Goal: Task Accomplishment & Management: Complete application form

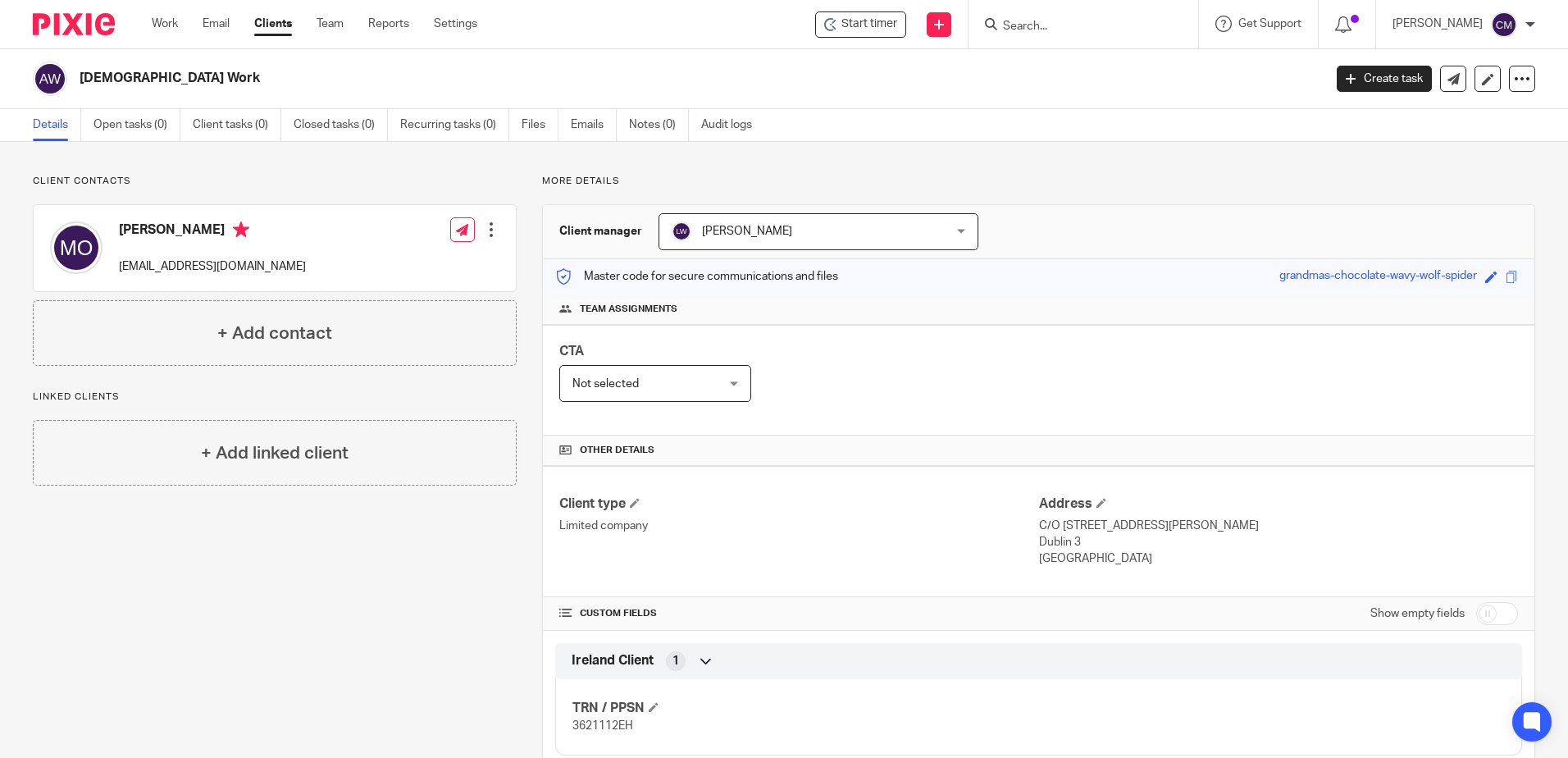
click at [270, 22] on link "Clients" at bounding box center [273, 23] width 37 height 16
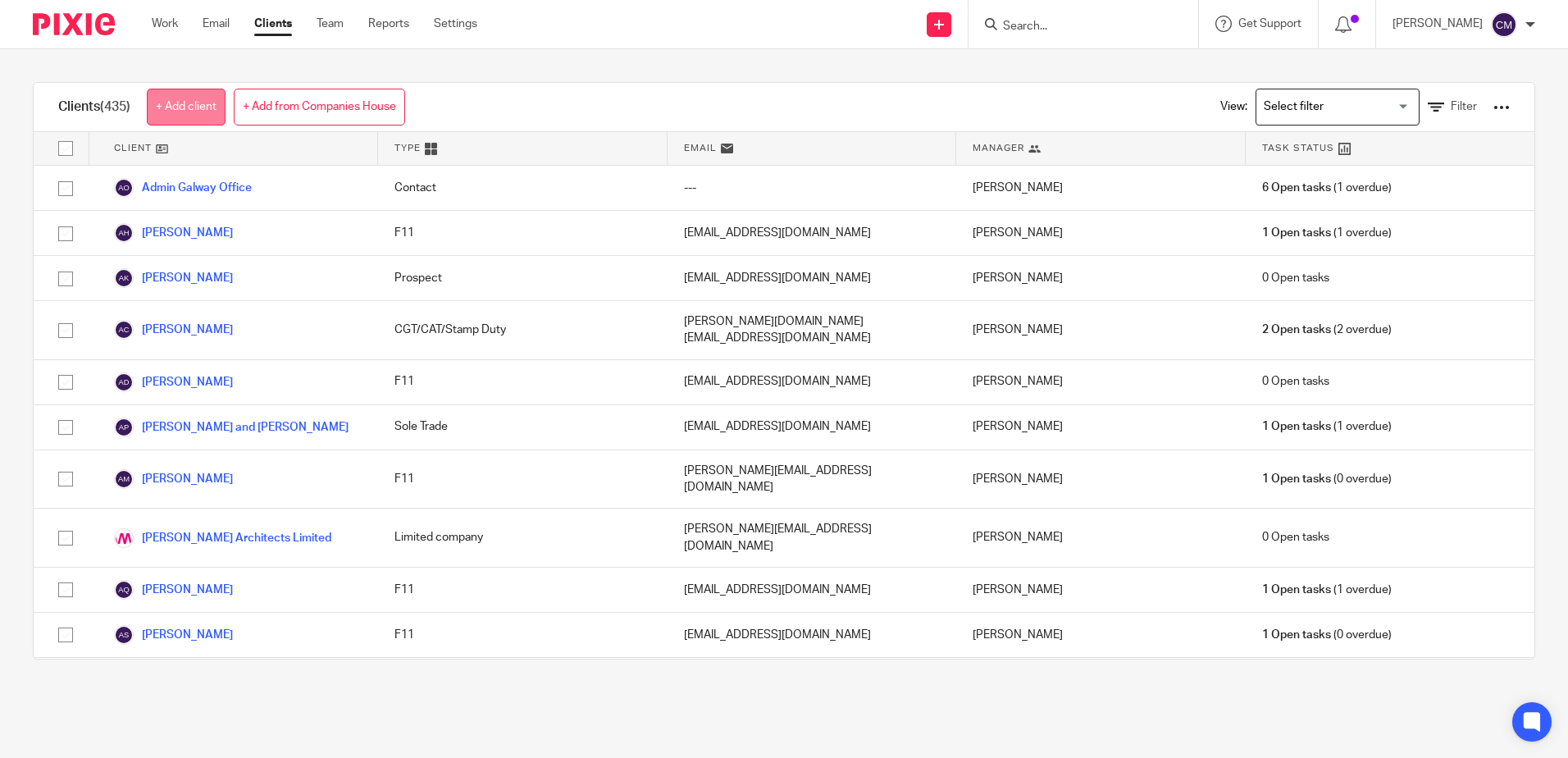
click at [178, 114] on link "+ Add client" at bounding box center [186, 107] width 78 height 37
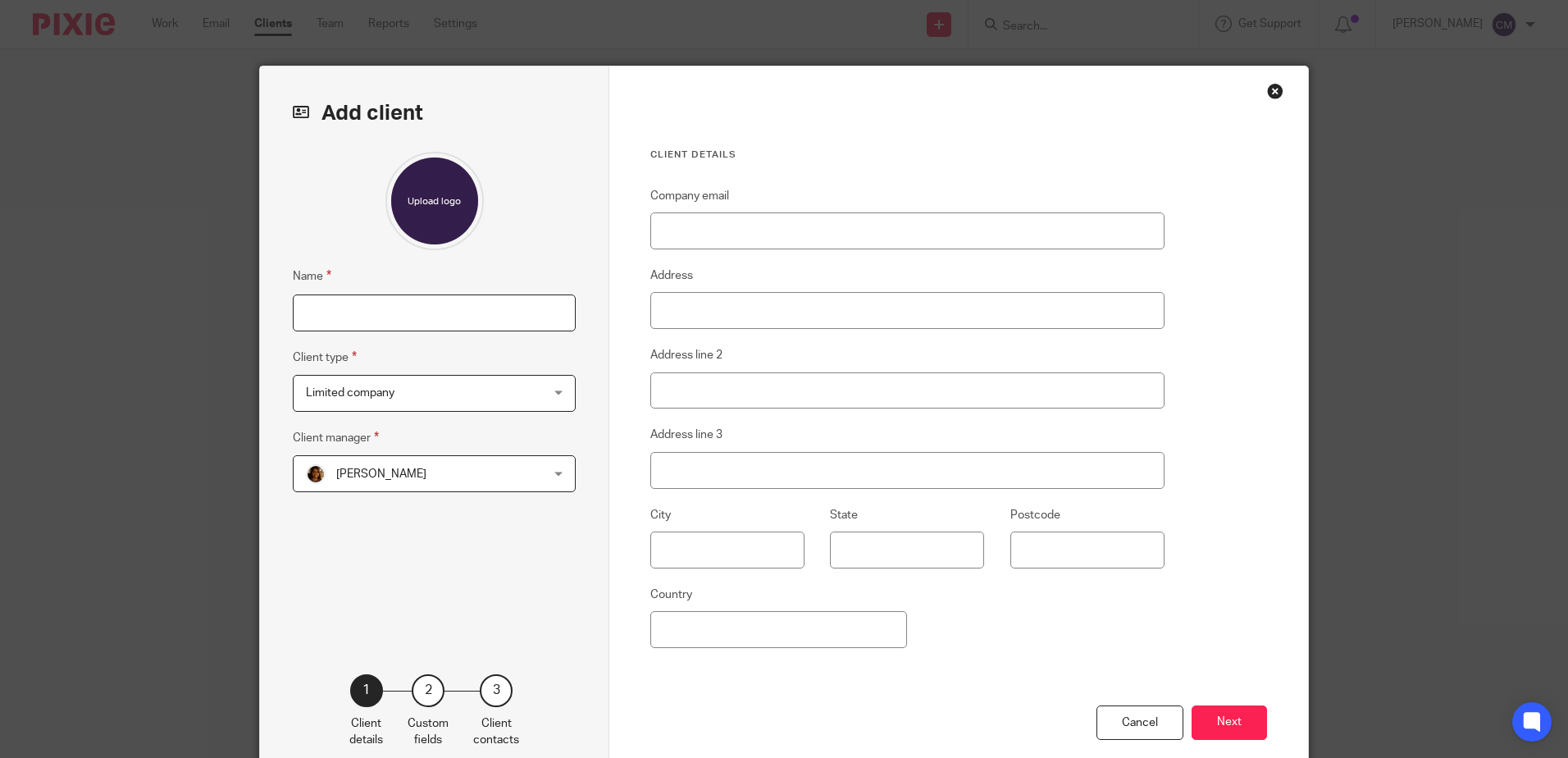
click at [324, 305] on input "Name" at bounding box center [435, 313] width 283 height 37
type input "c"
type input "[PERSON_NAME]"
click at [370, 404] on span "Limited company" at bounding box center [414, 392] width 214 height 34
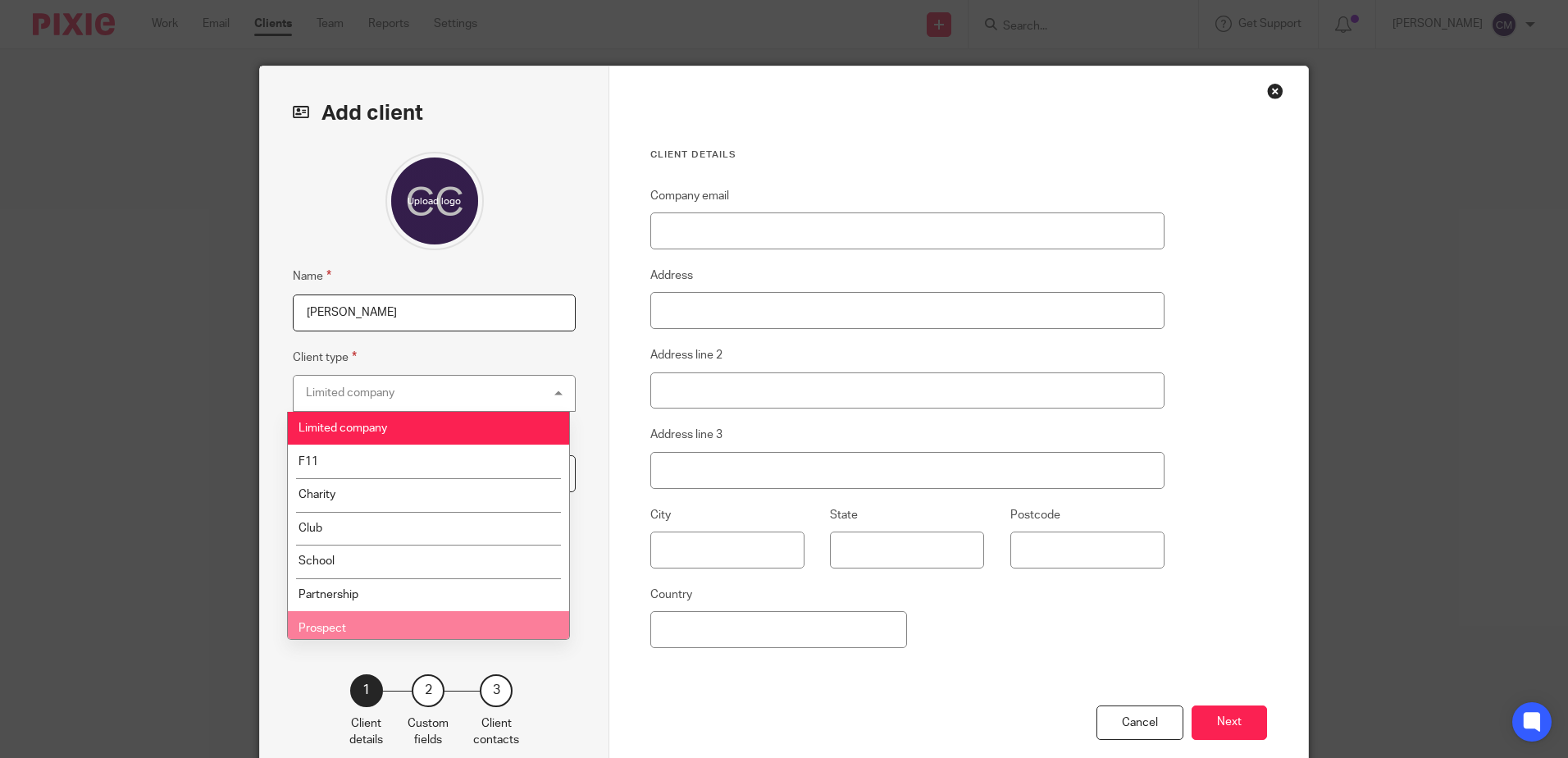
click at [334, 627] on span "Prospect" at bounding box center [323, 628] width 48 height 11
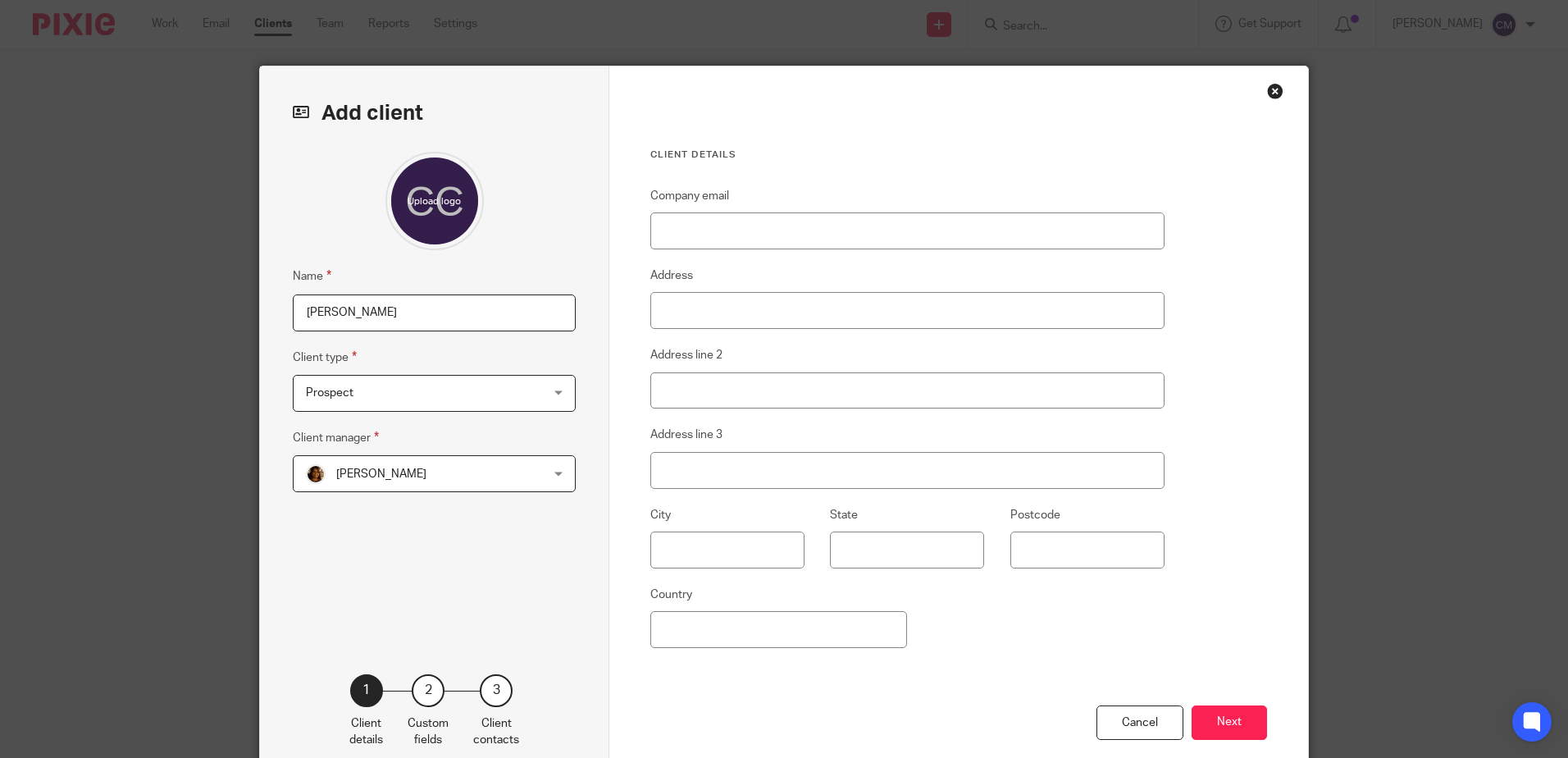
click at [413, 479] on span "Arvinder Sheil" at bounding box center [414, 473] width 214 height 34
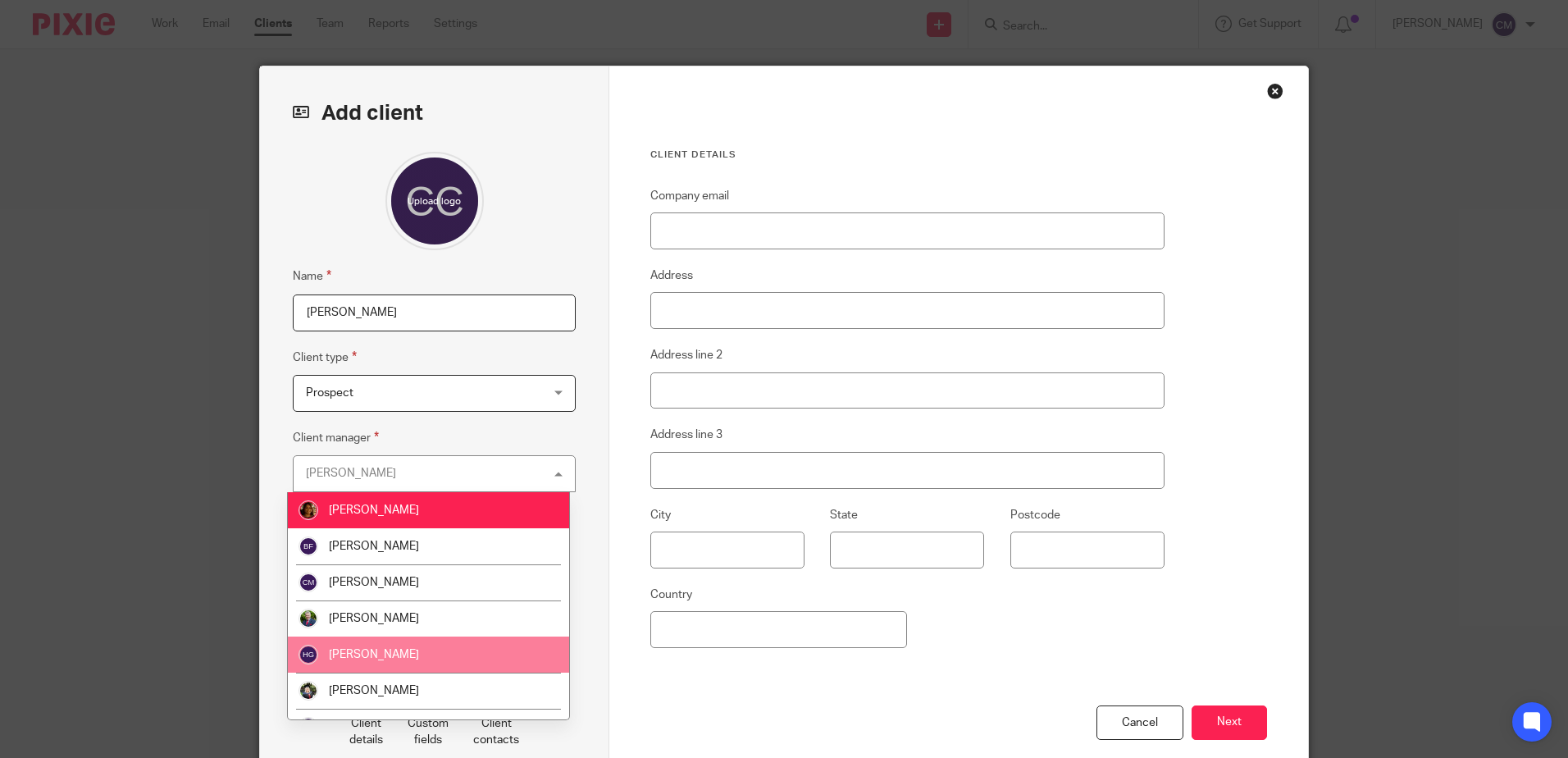
click at [370, 652] on span "Helen Gaffney" at bounding box center [374, 655] width 90 height 11
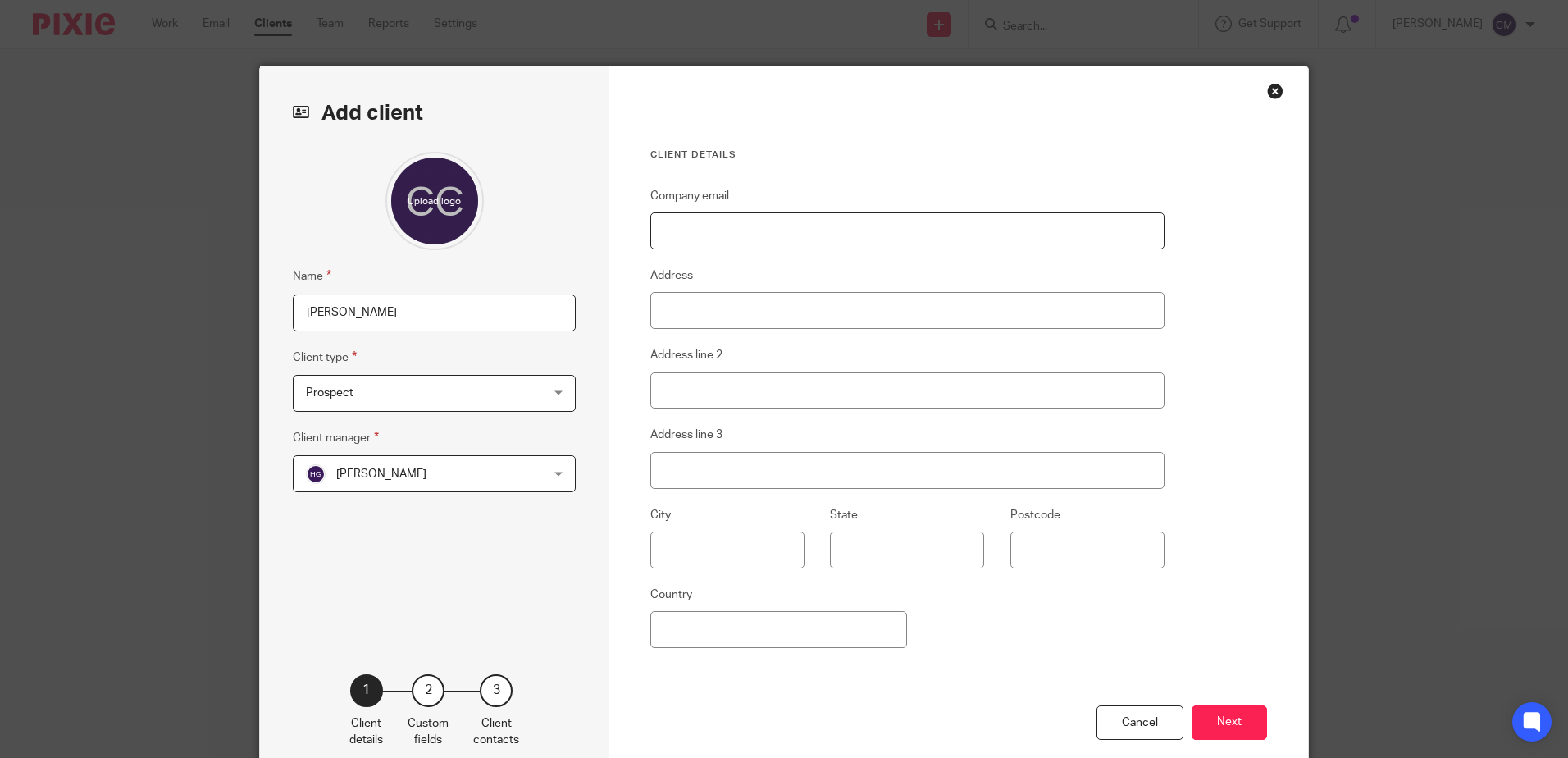
click at [689, 228] on input "Company email" at bounding box center [907, 231] width 514 height 37
click at [764, 226] on input "Company email" at bounding box center [907, 231] width 514 height 37
paste input "[EMAIL_ADDRESS][DOMAIN_NAME]"
type input "[EMAIL_ADDRESS][DOMAIN_NAME]"
click at [1210, 728] on button "Next" at bounding box center [1229, 723] width 76 height 35
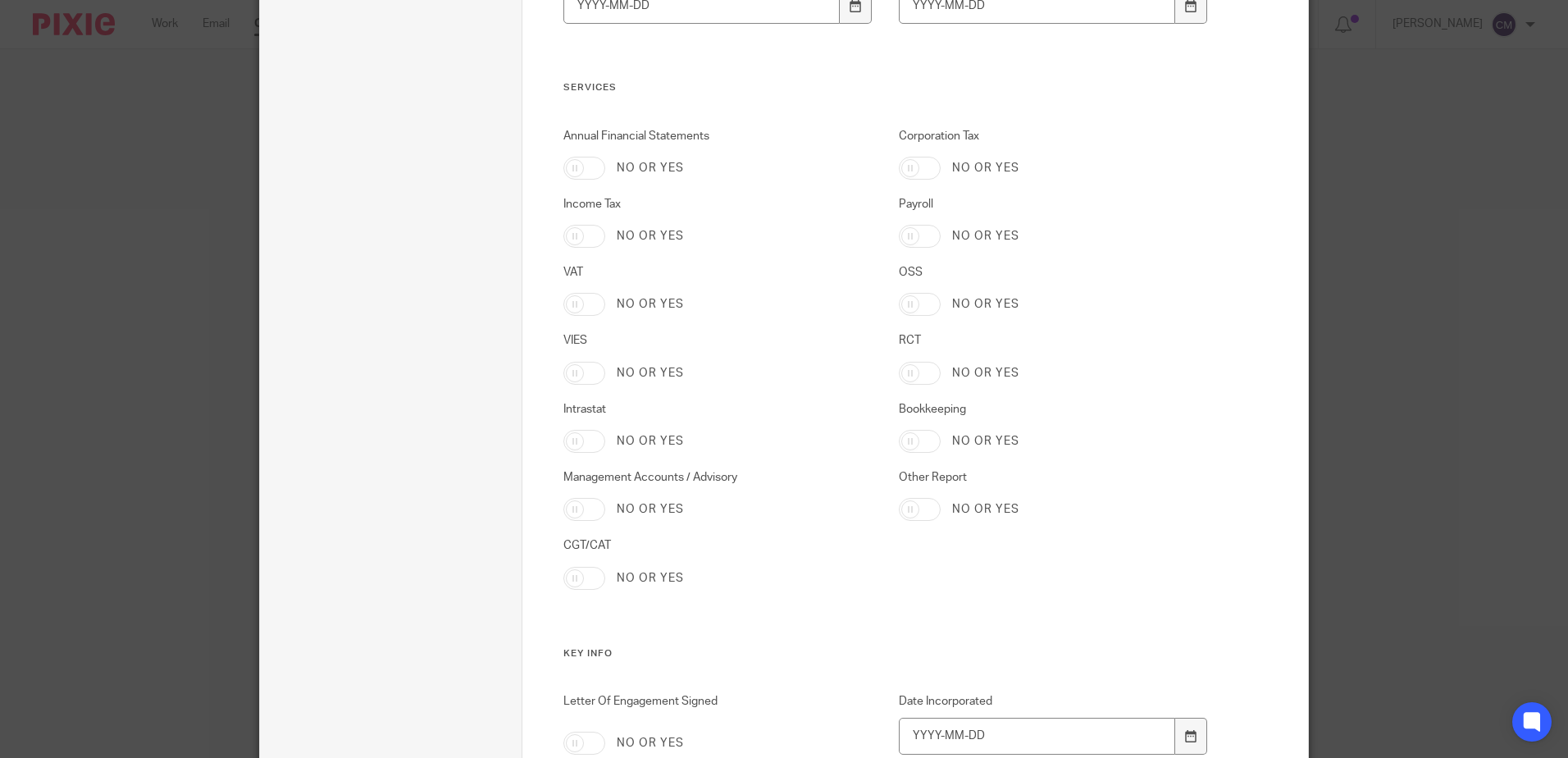
scroll to position [574, 0]
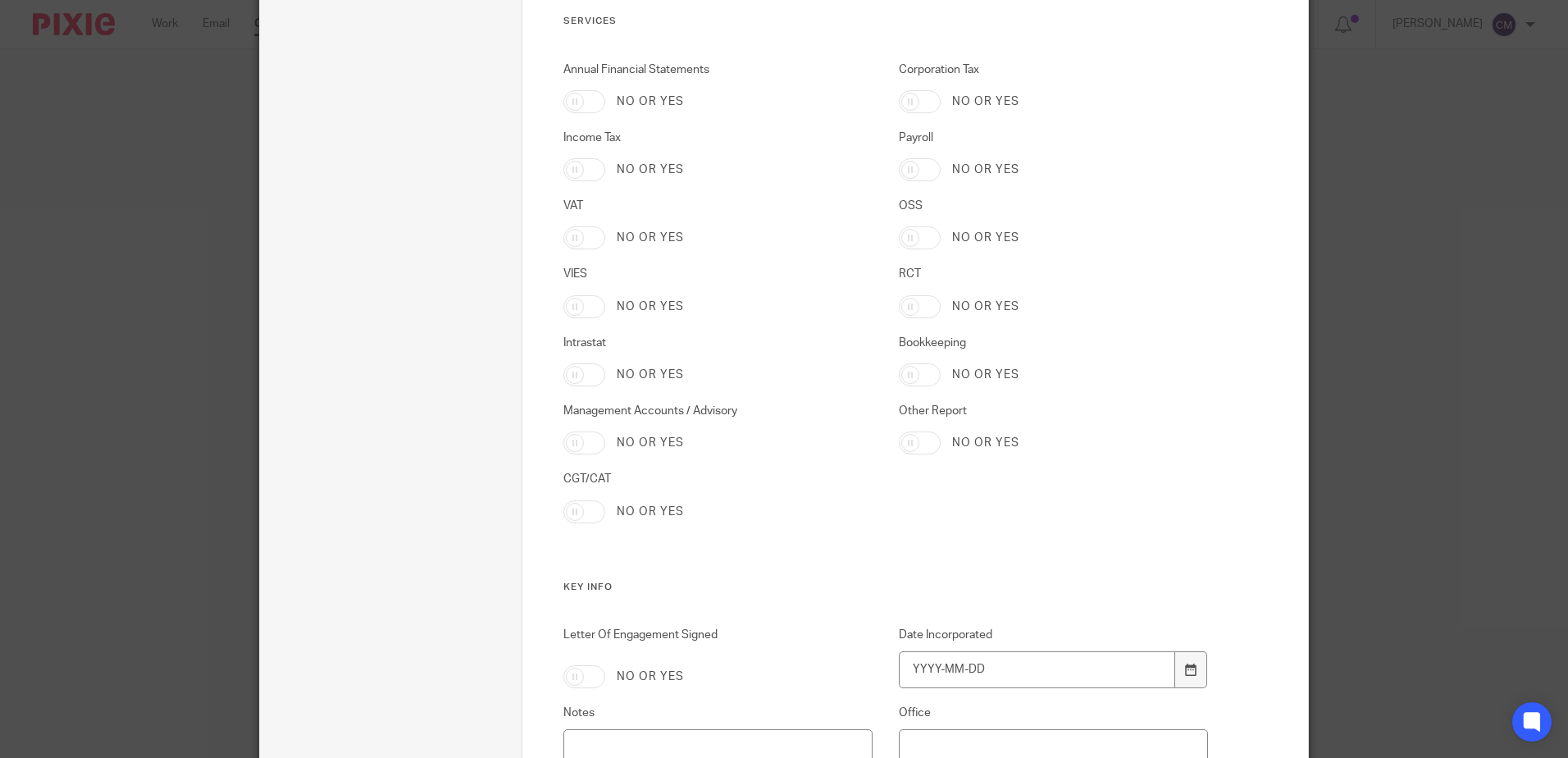
click at [567, 174] on input "Income Tax" at bounding box center [585, 169] width 42 height 23
checkbox input "true"
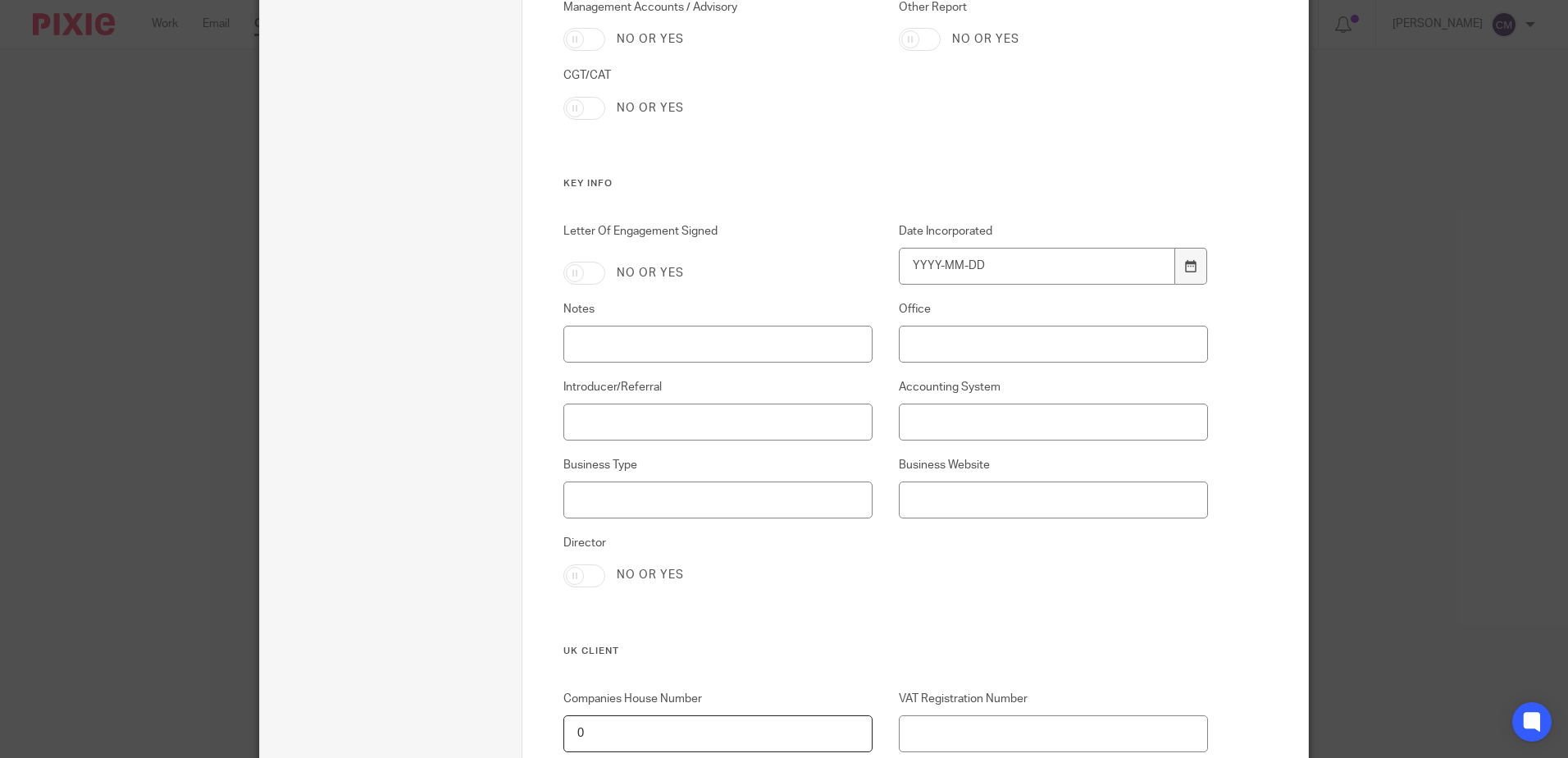
scroll to position [984, 0]
click at [973, 346] on input "Office" at bounding box center [1054, 337] width 310 height 37
type input "Galway"
click at [1189, 264] on icon at bounding box center [1191, 259] width 12 height 12
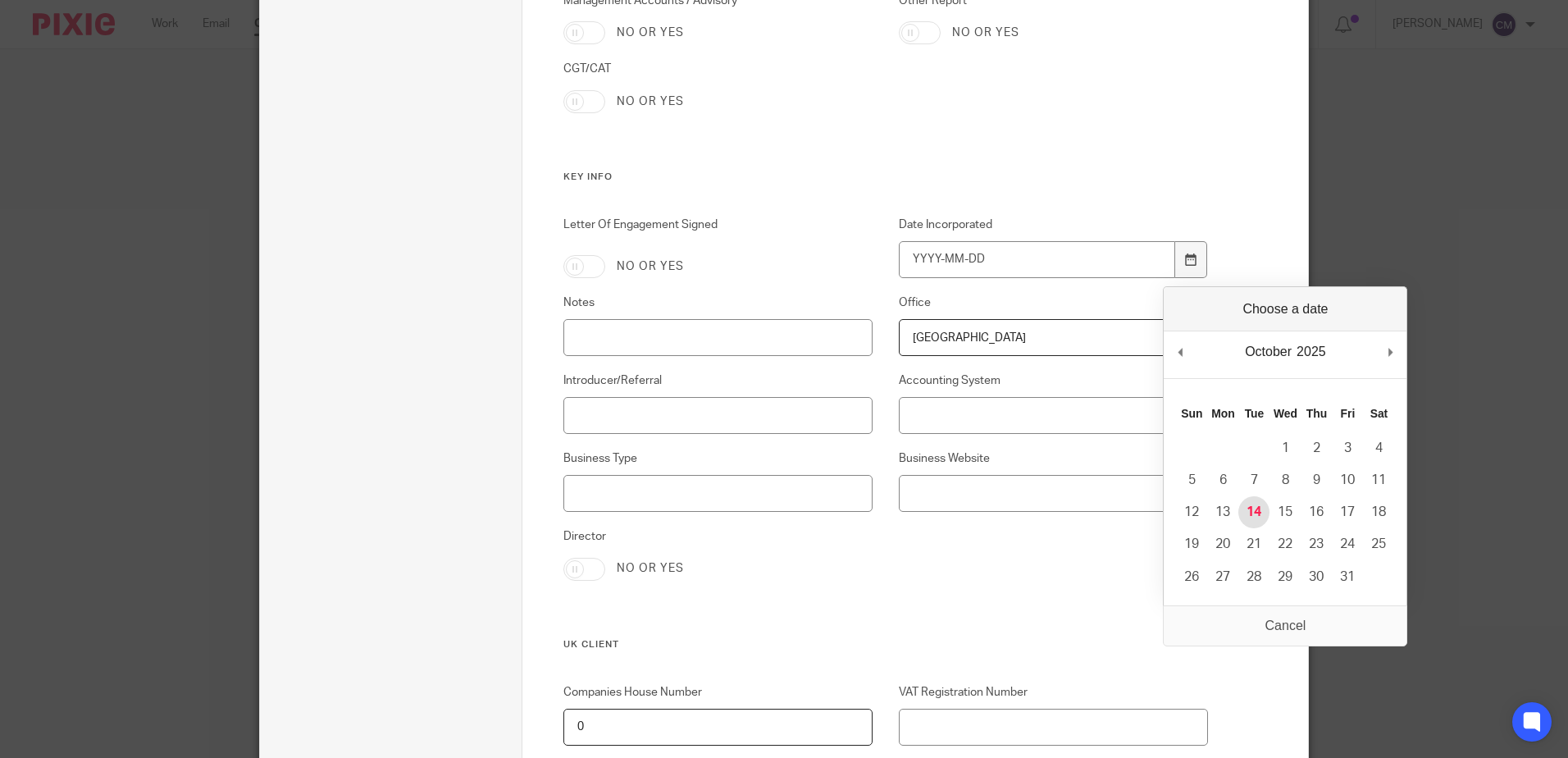
type input "2025-10-14"
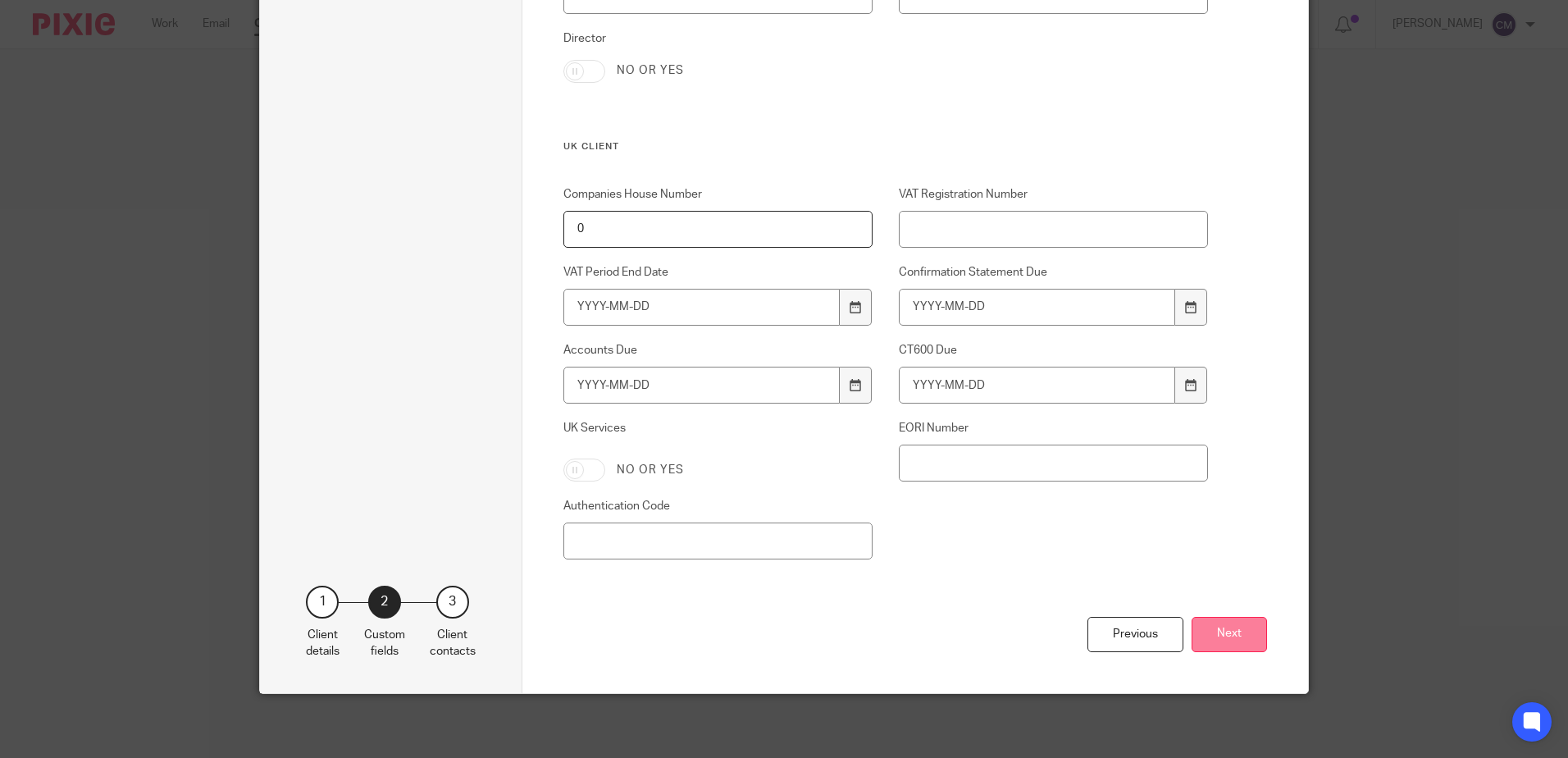
scroll to position [1483, 0]
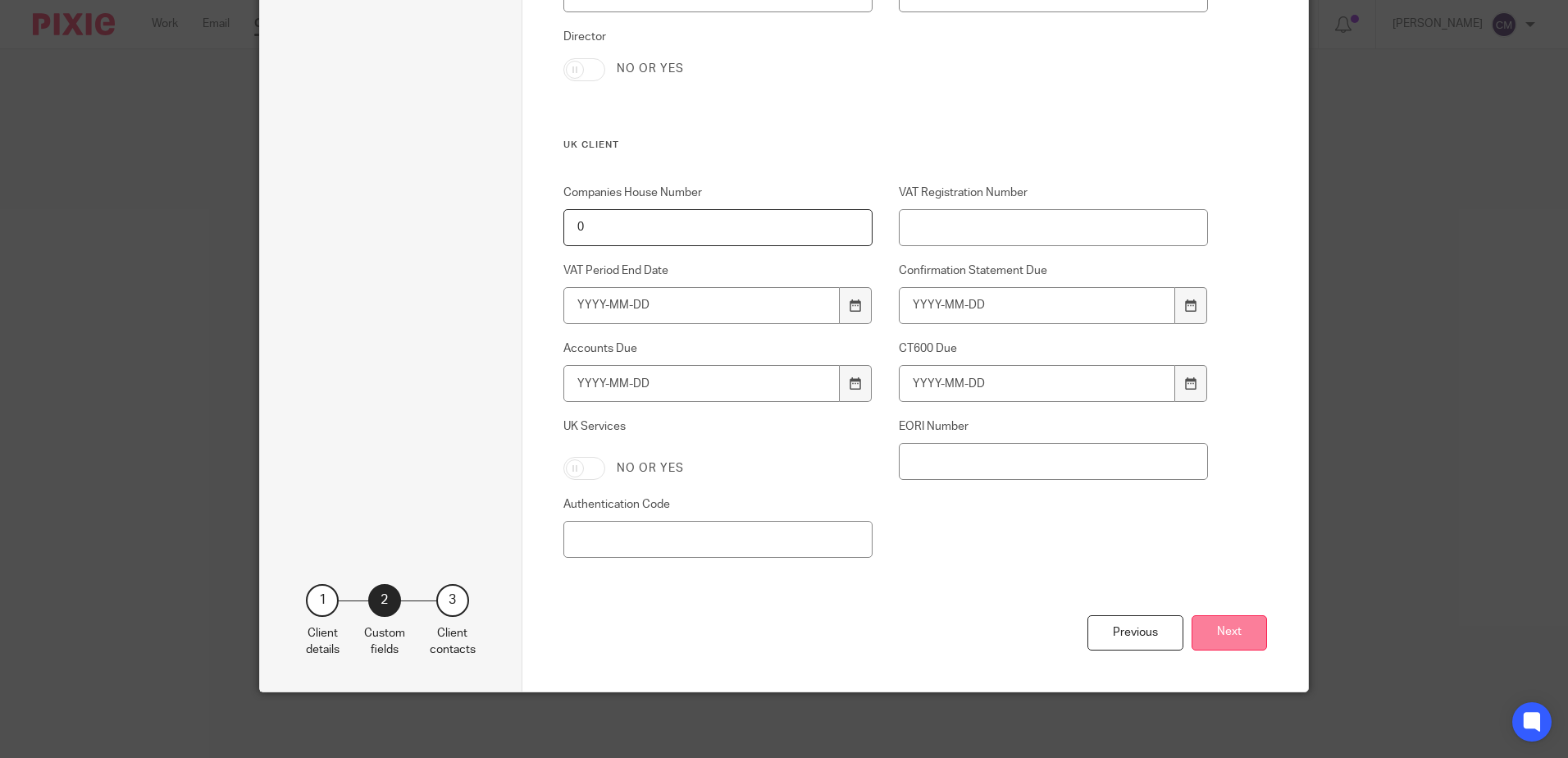
click at [1229, 643] on button "Next" at bounding box center [1229, 633] width 76 height 35
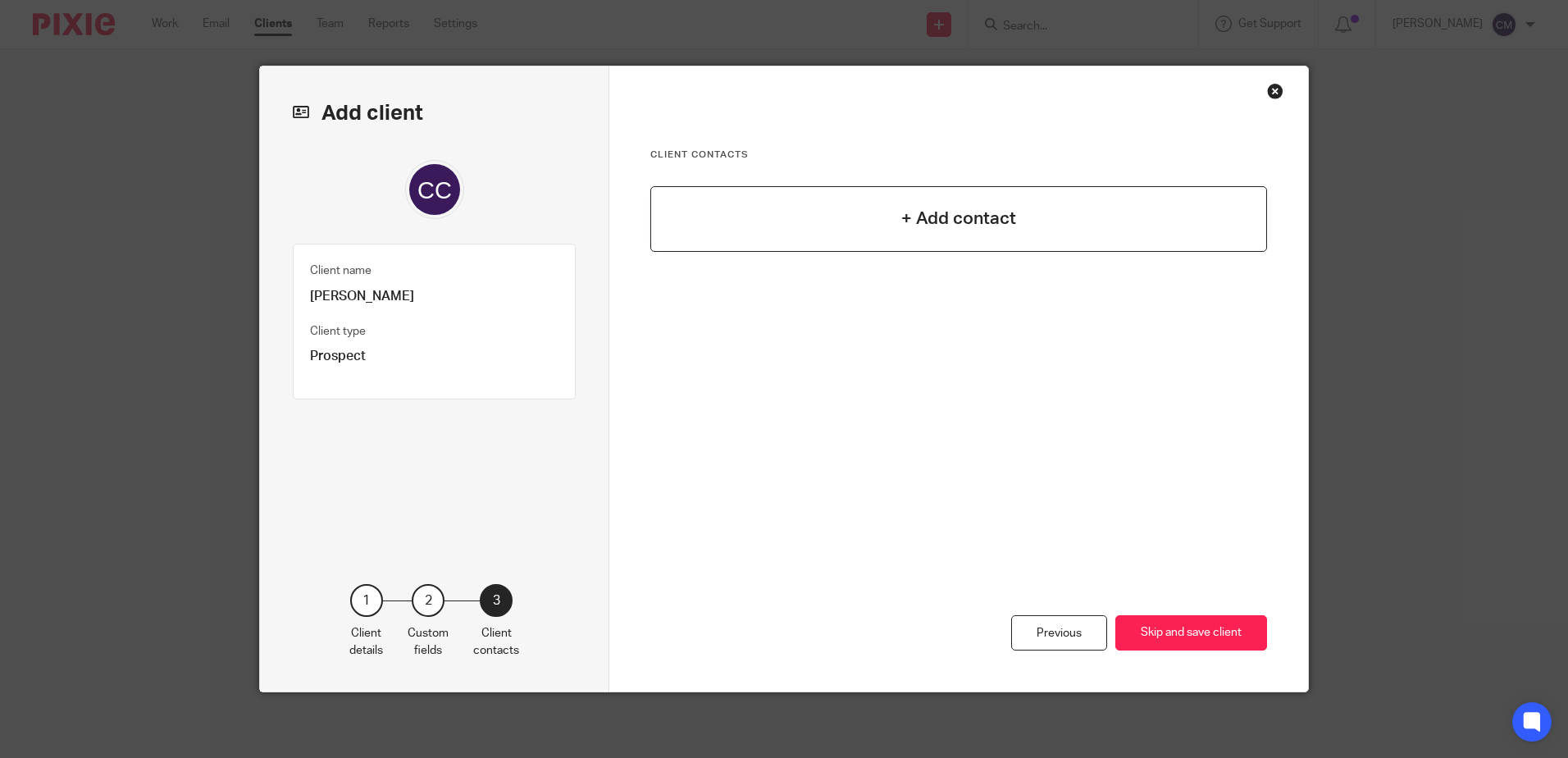
click at [998, 219] on h4 "+ Add contact" at bounding box center [959, 218] width 115 height 26
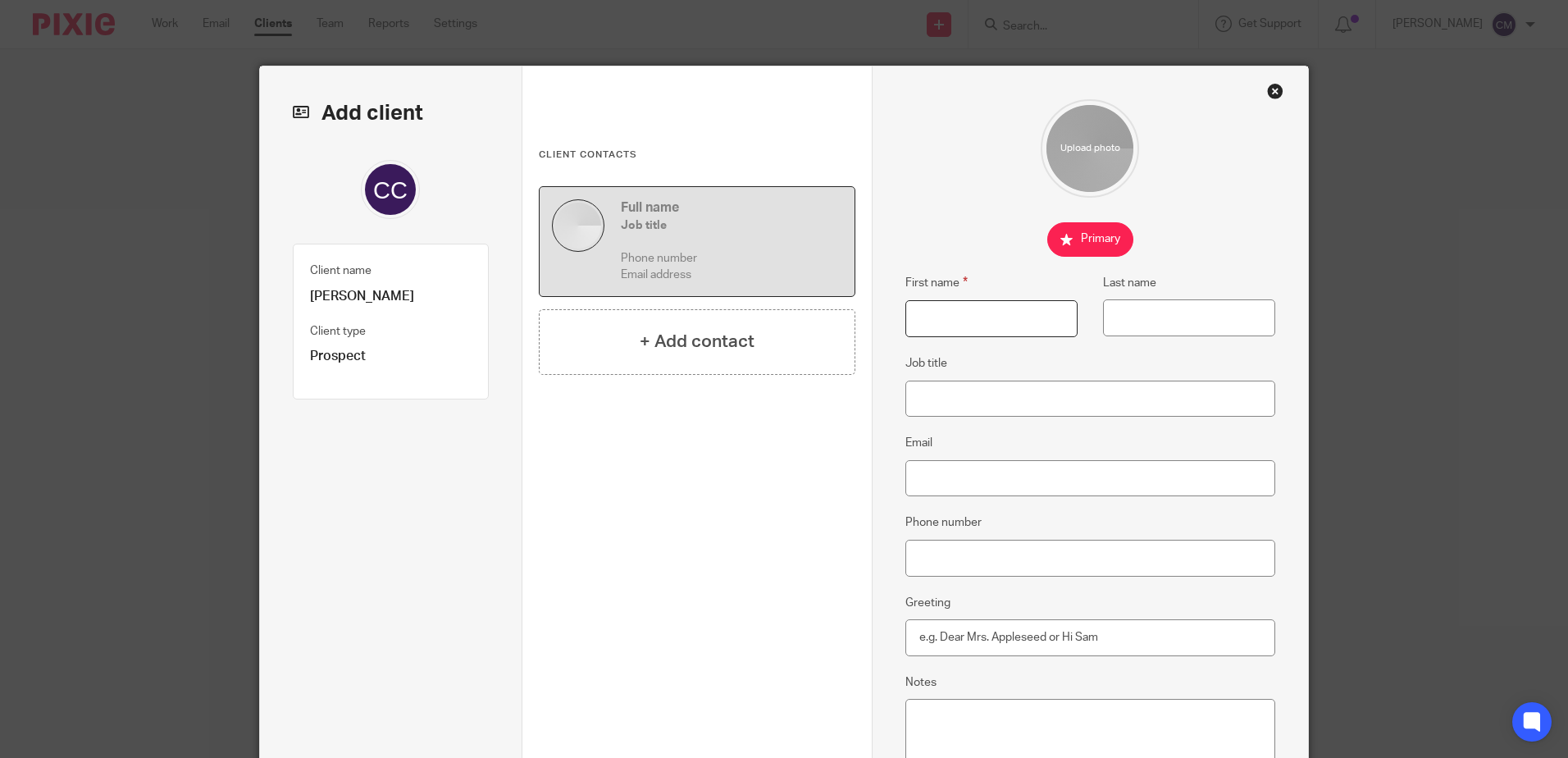
click at [932, 318] on input "First name" at bounding box center [992, 319] width 172 height 37
type input "Claire"
type input "Corless"
click at [1032, 483] on input "Email" at bounding box center [1090, 479] width 370 height 37
paste input "clare5308@yahoo.com"
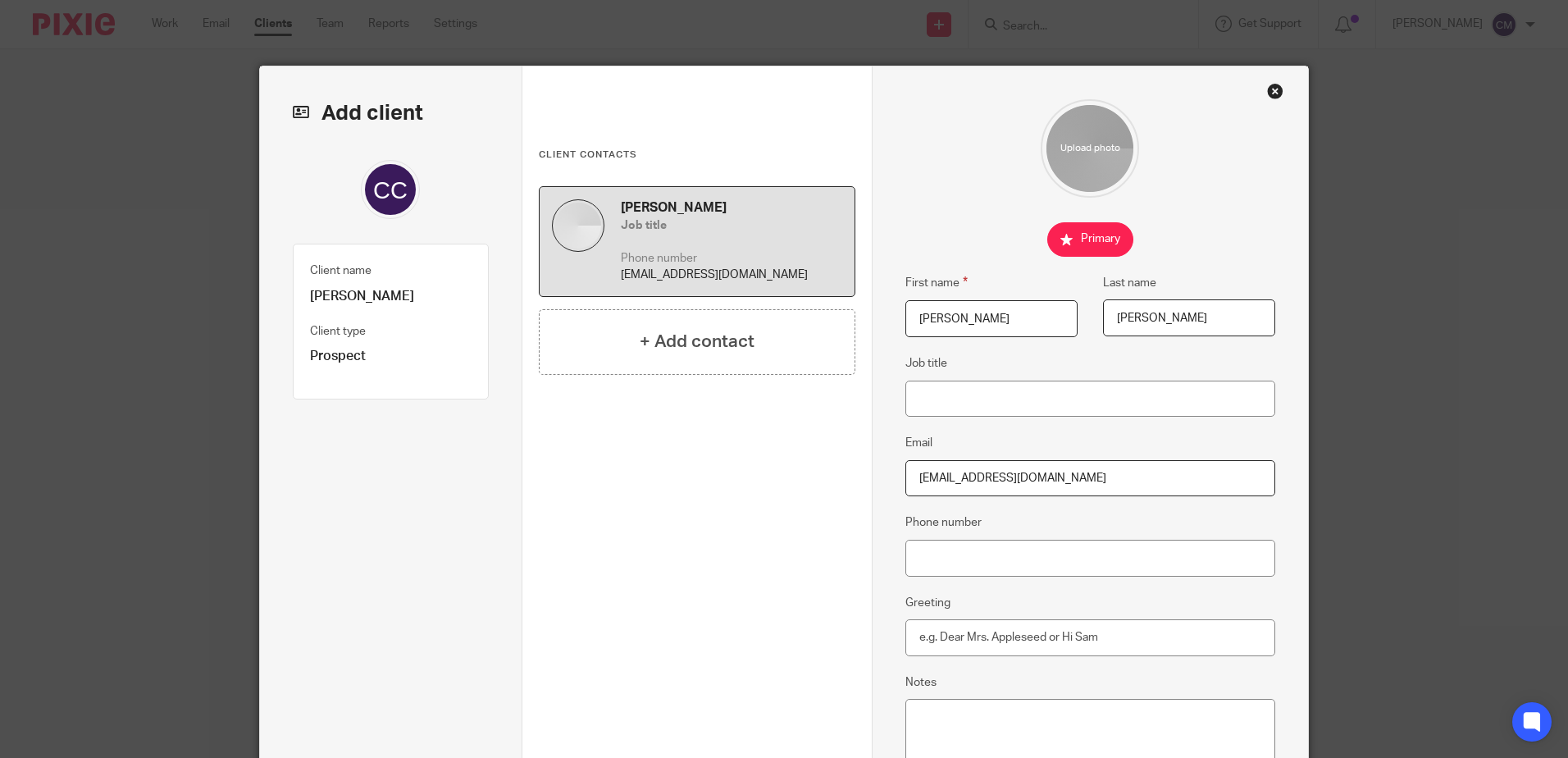
type input "clare5308@yahoo.com"
click at [952, 548] on input "Phone number" at bounding box center [1090, 558] width 370 height 37
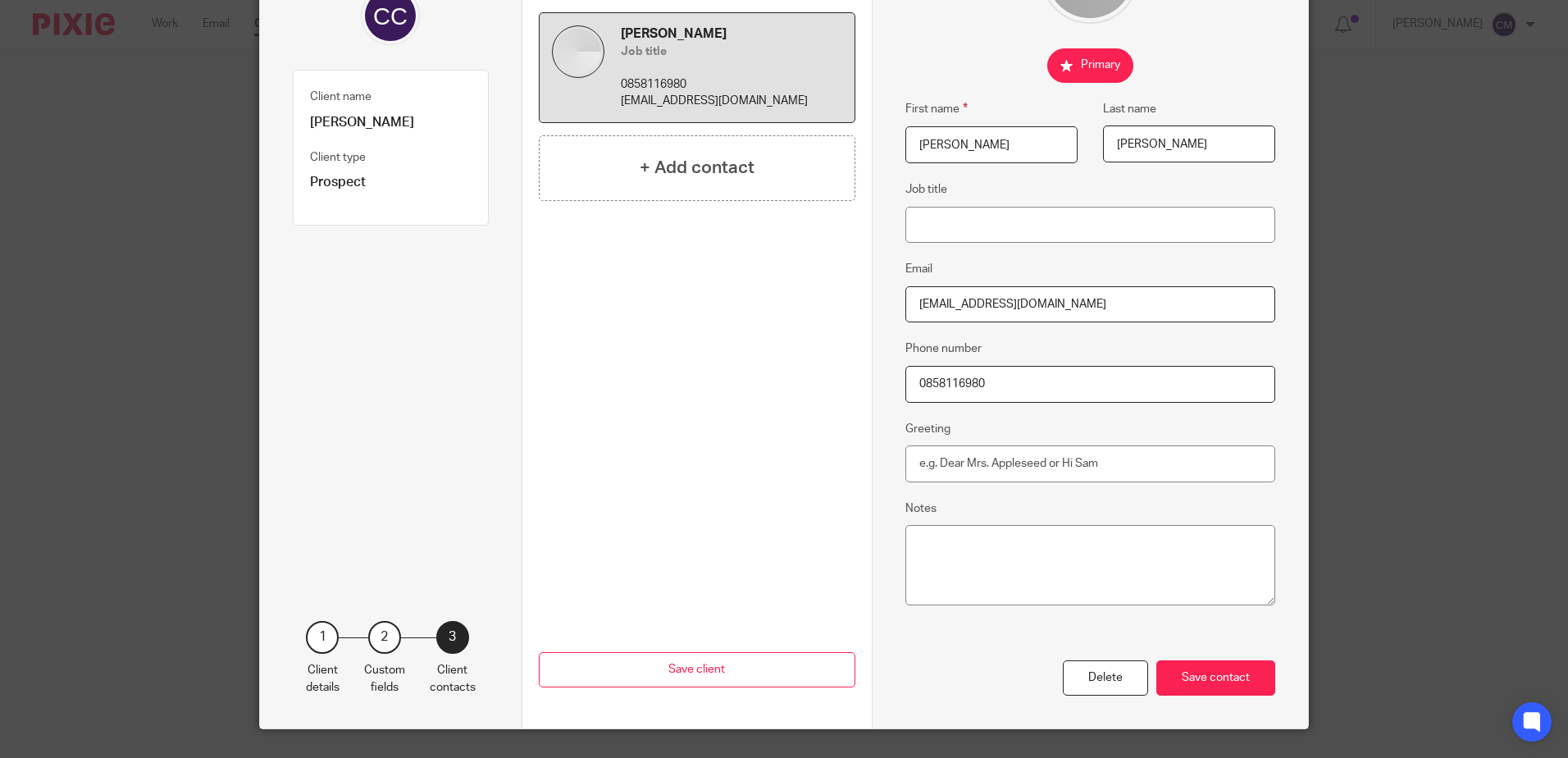
scroll to position [211, 0]
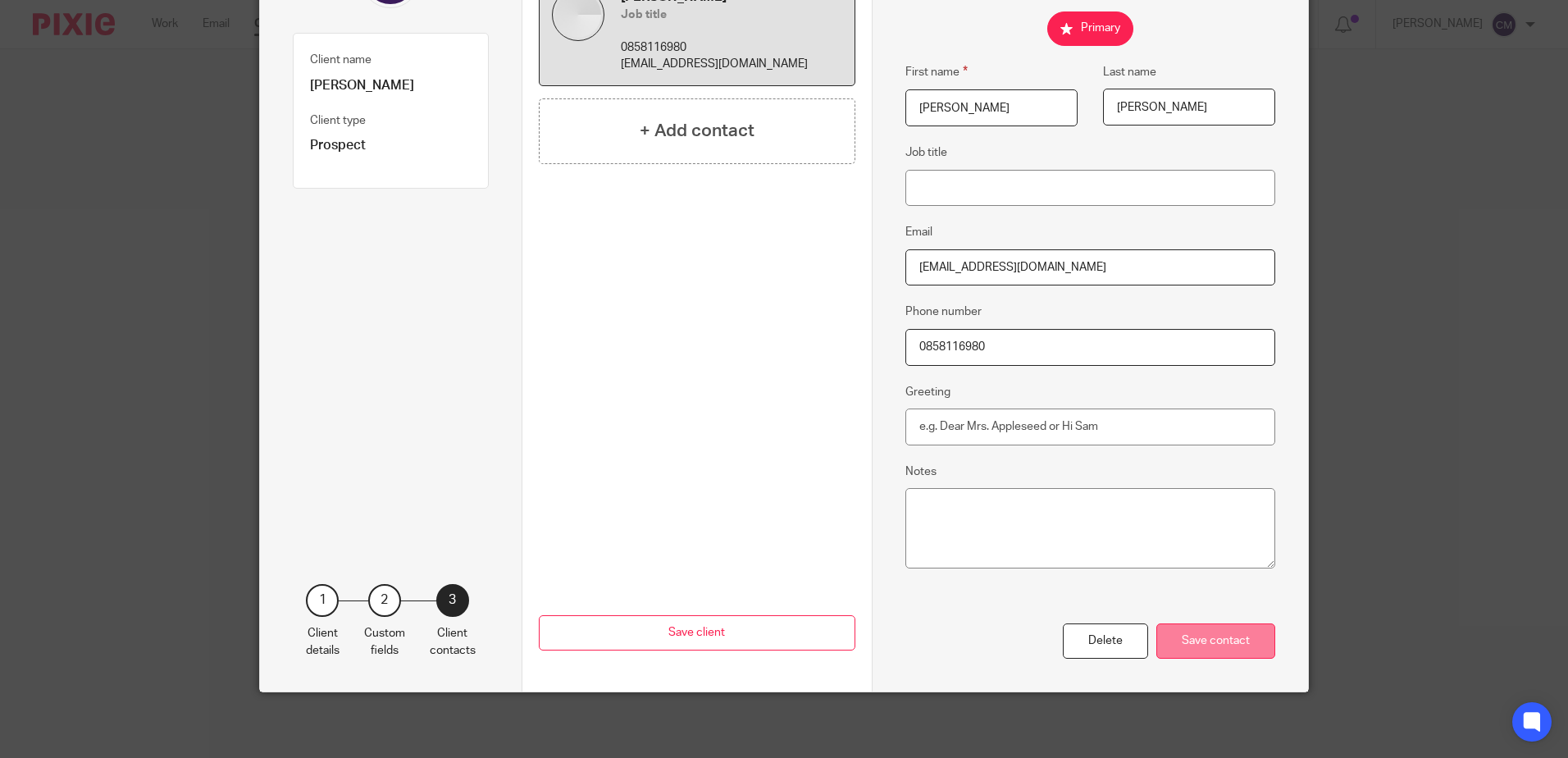
type input "0858116980"
click at [1234, 644] on div "Save contact" at bounding box center [1216, 640] width 119 height 35
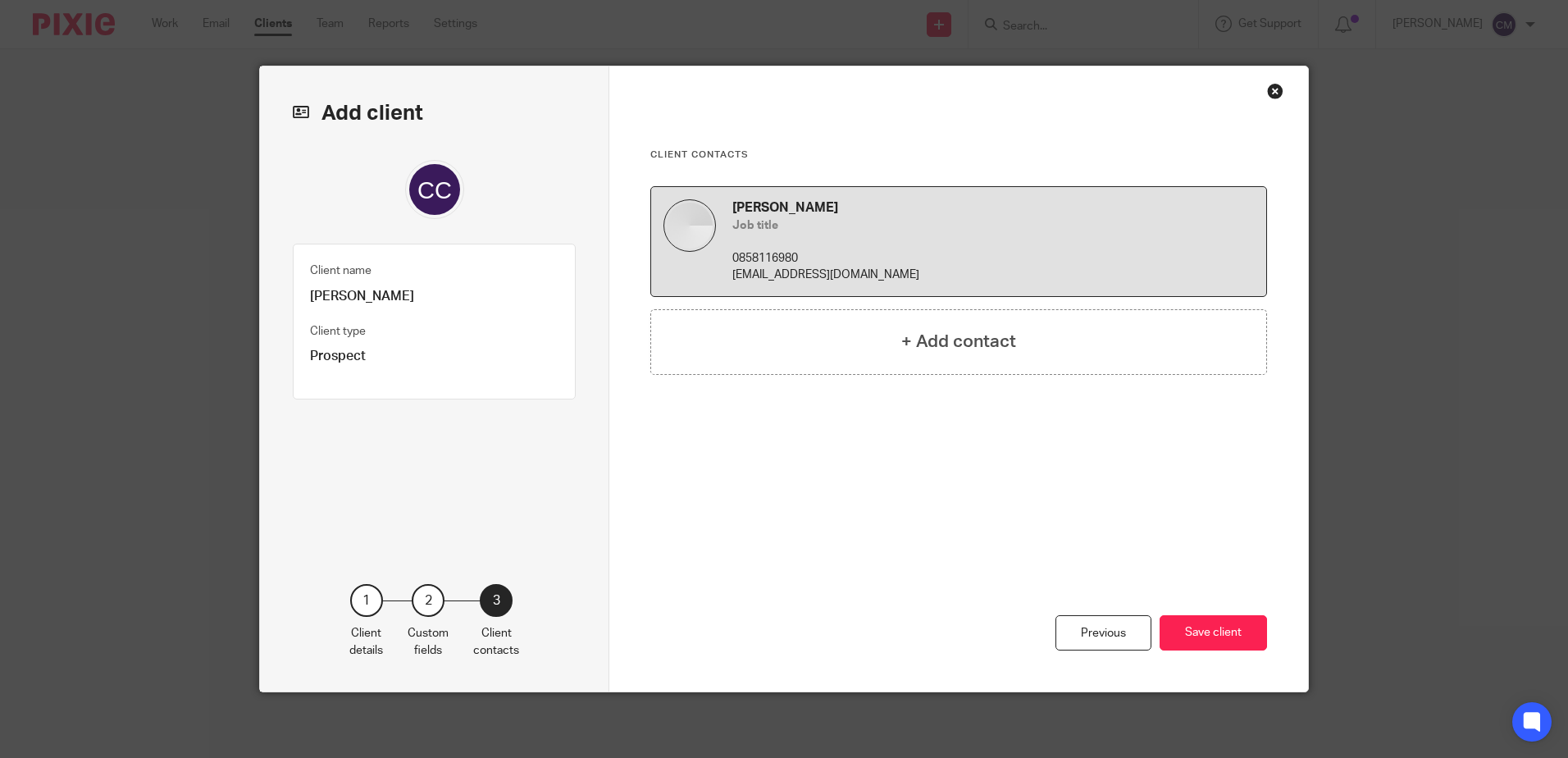
scroll to position [0, 0]
click at [1234, 644] on button "Save client" at bounding box center [1213, 633] width 107 height 35
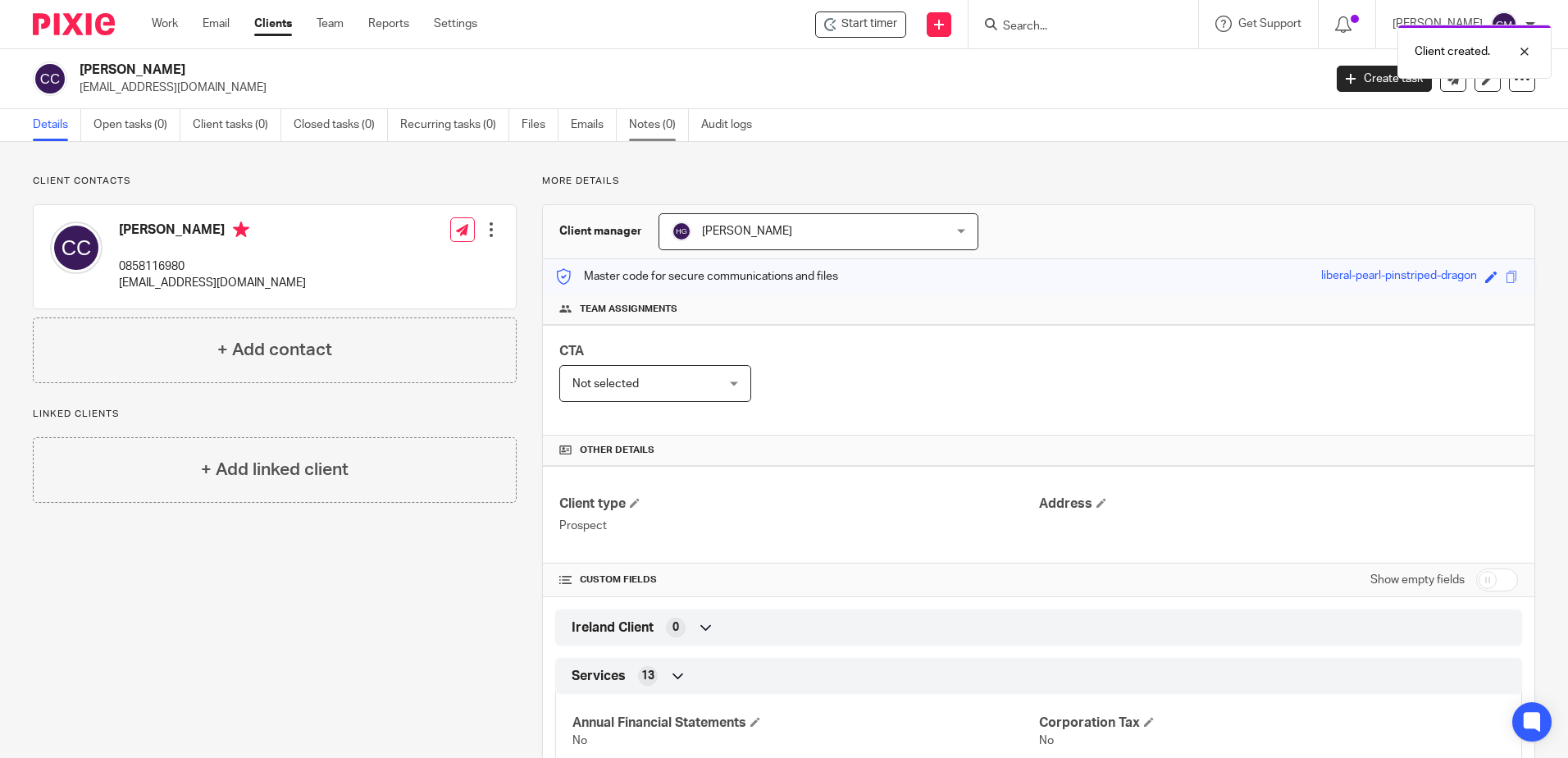
click at [661, 122] on link "Notes (0)" at bounding box center [659, 124] width 60 height 32
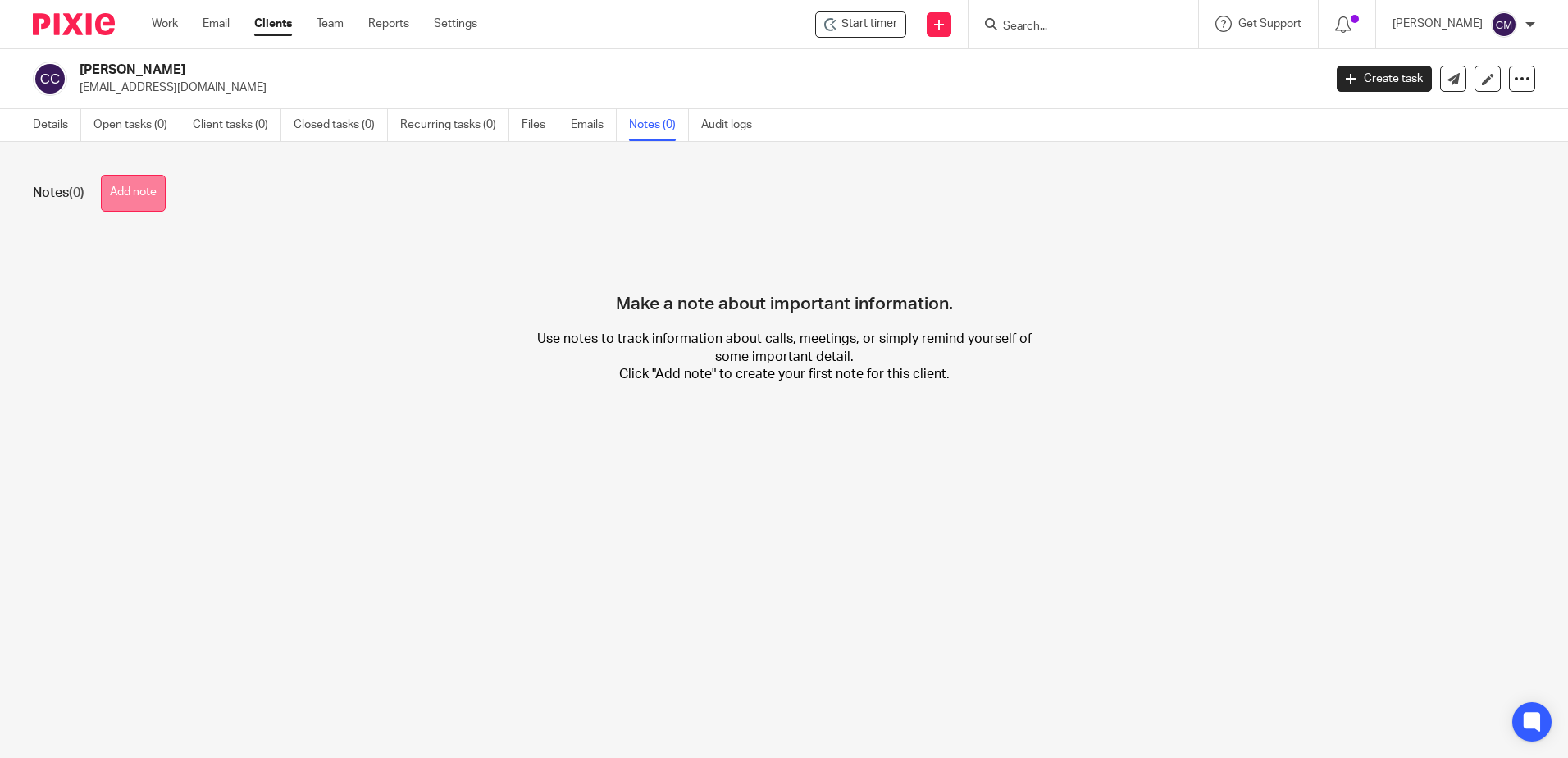
click at [146, 187] on button "Add note" at bounding box center [133, 192] width 65 height 37
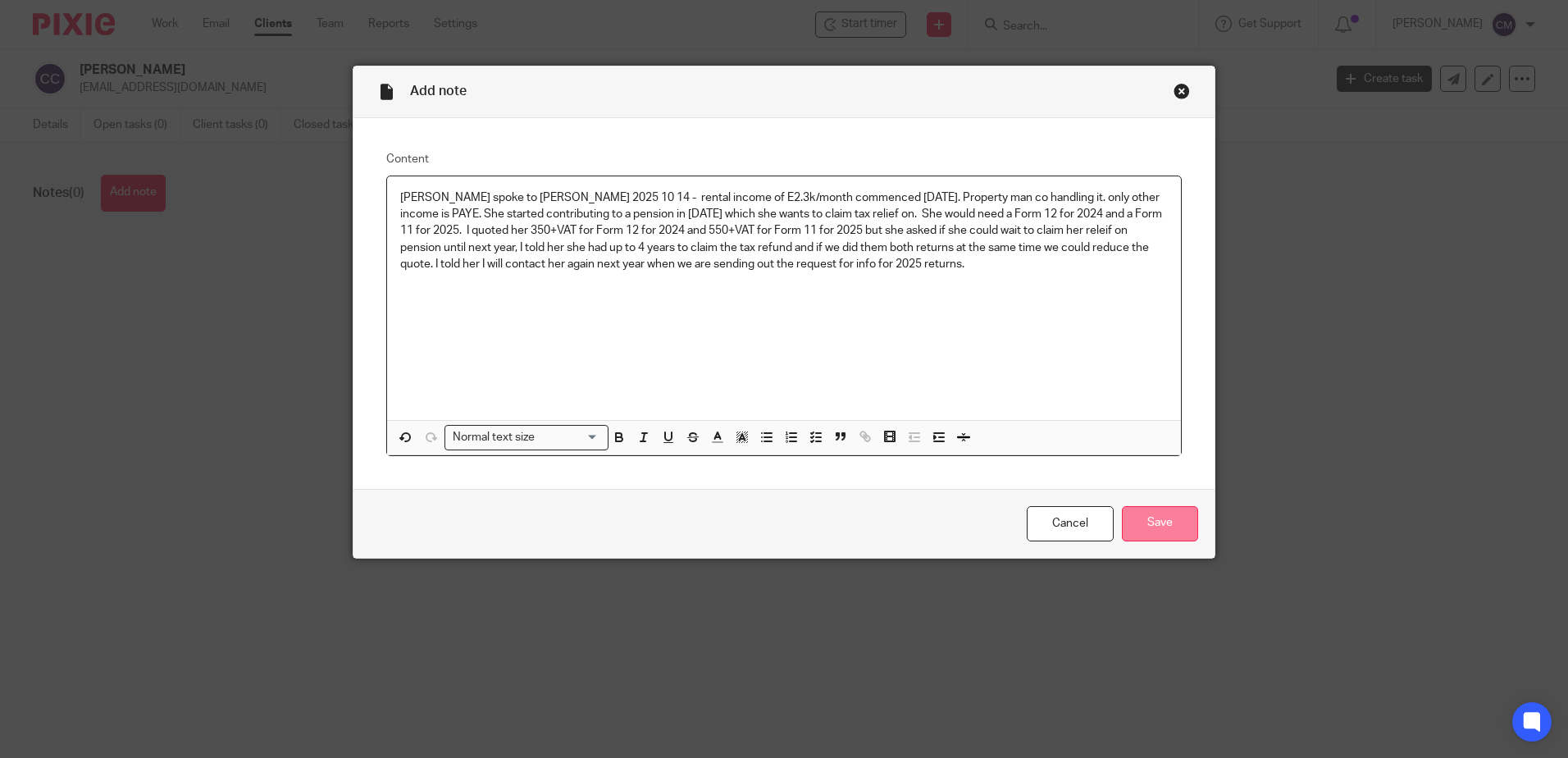
click at [1136, 510] on input "Save" at bounding box center [1160, 524] width 77 height 35
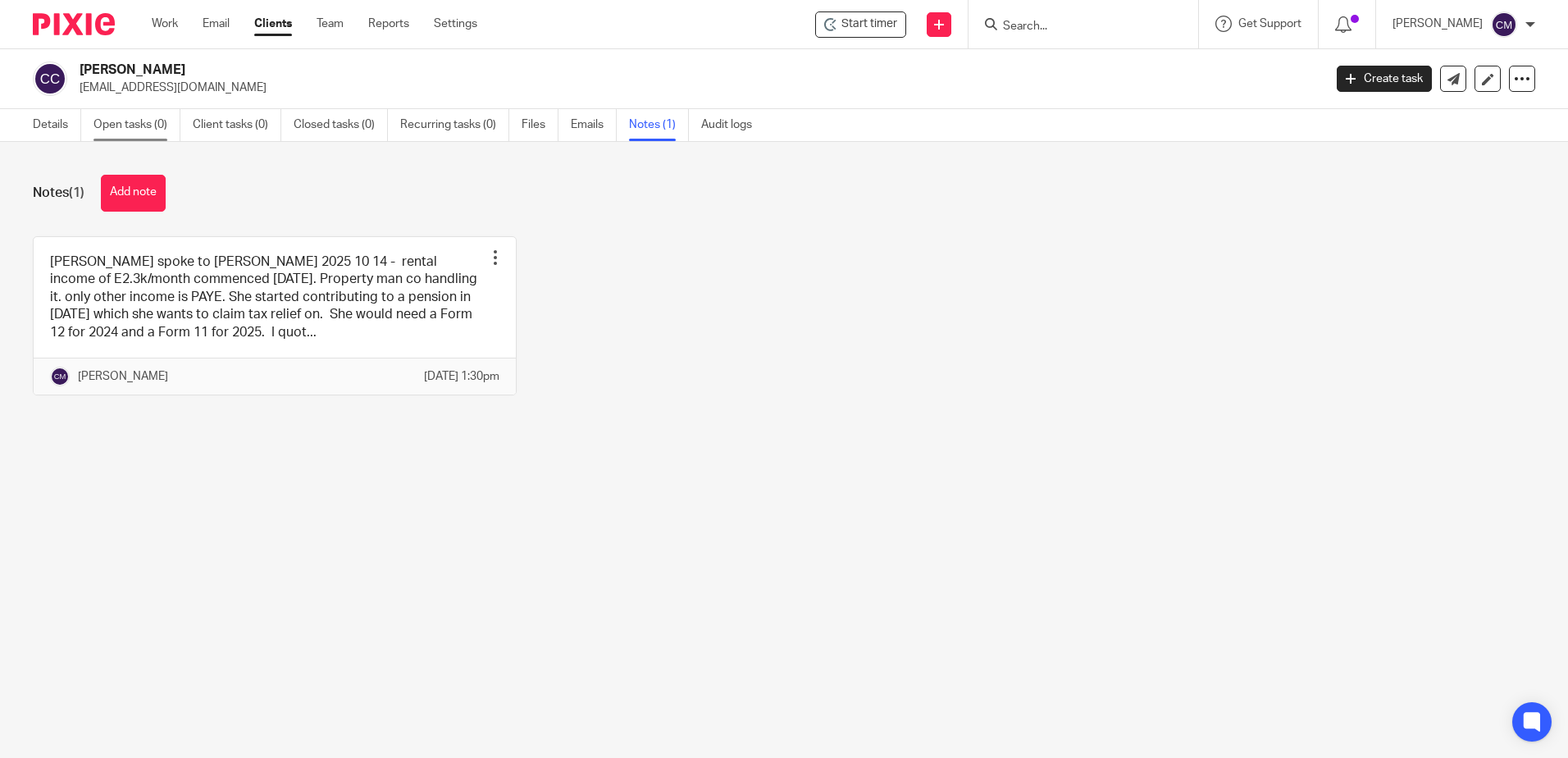
click at [114, 117] on link "Open tasks (0)" at bounding box center [137, 124] width 87 height 32
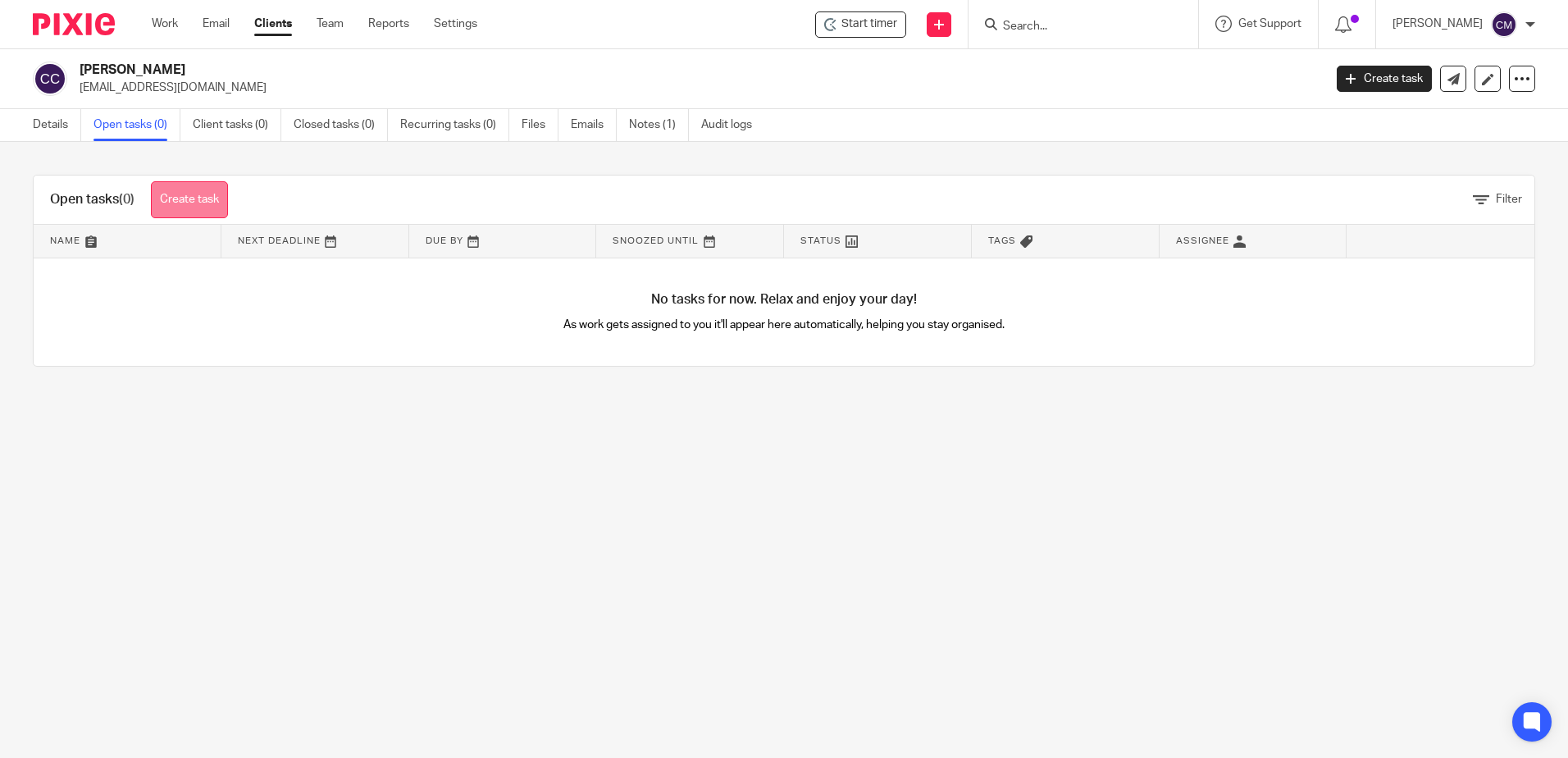
click at [189, 211] on link "Create task" at bounding box center [190, 199] width 78 height 37
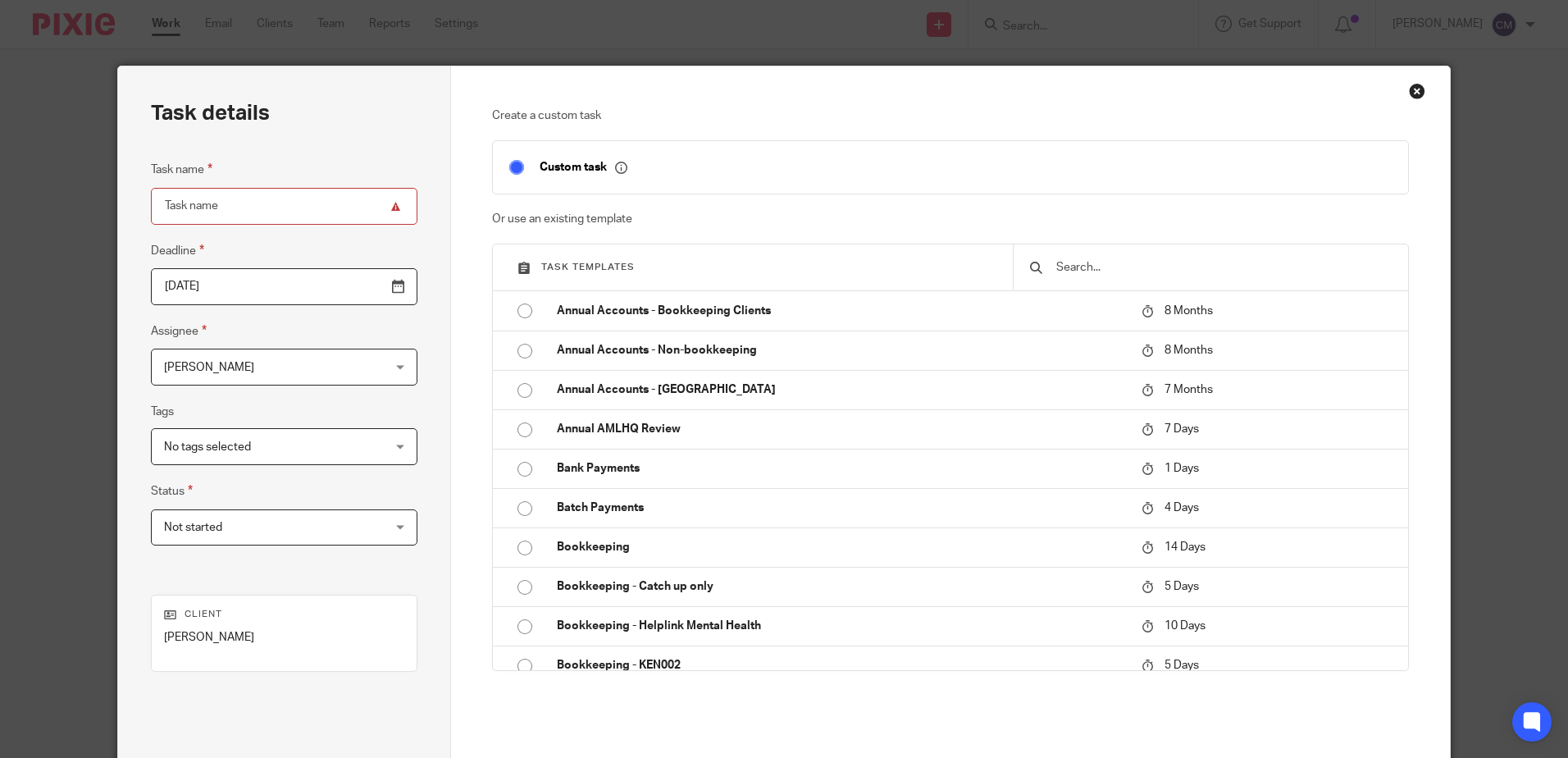
click at [258, 212] on input "Task name" at bounding box center [284, 206] width 266 height 37
type input "Contact [PERSON_NAME]"
click at [312, 370] on span "[PERSON_NAME]" at bounding box center [264, 367] width 202 height 34
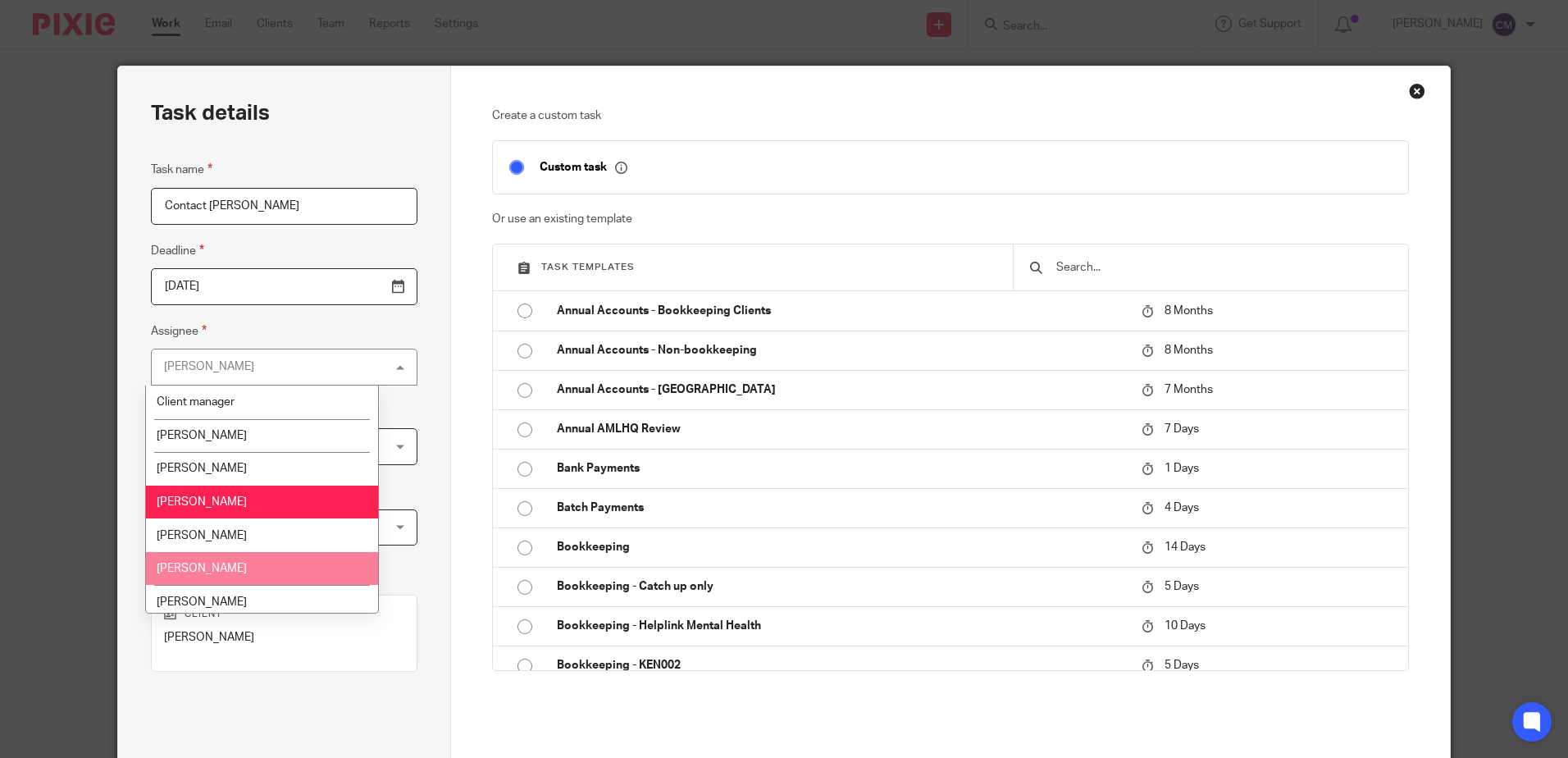
click at [226, 570] on span "[PERSON_NAME]" at bounding box center [202, 568] width 90 height 11
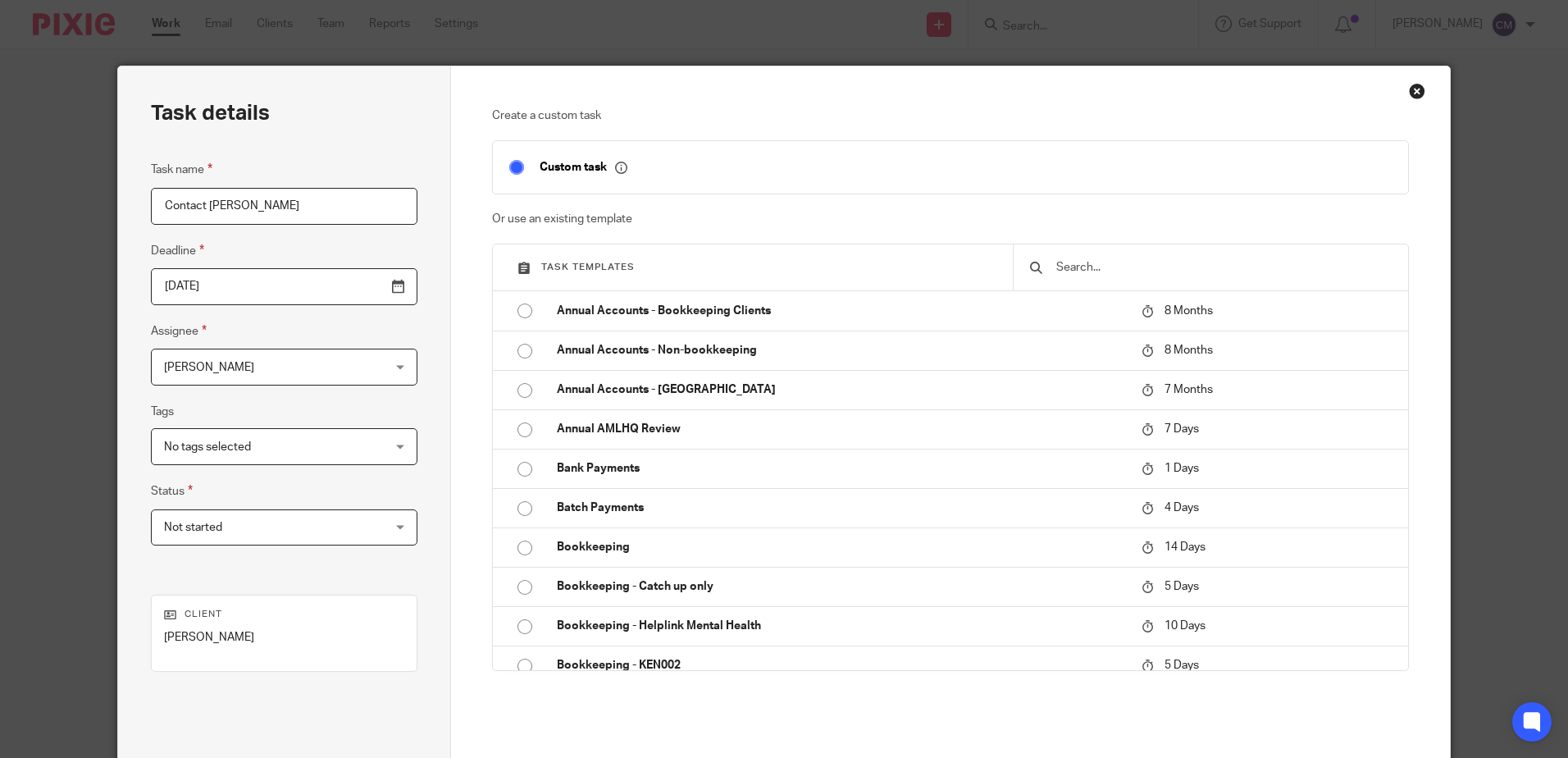
click at [240, 296] on input "2025-10-14" at bounding box center [284, 286] width 266 height 37
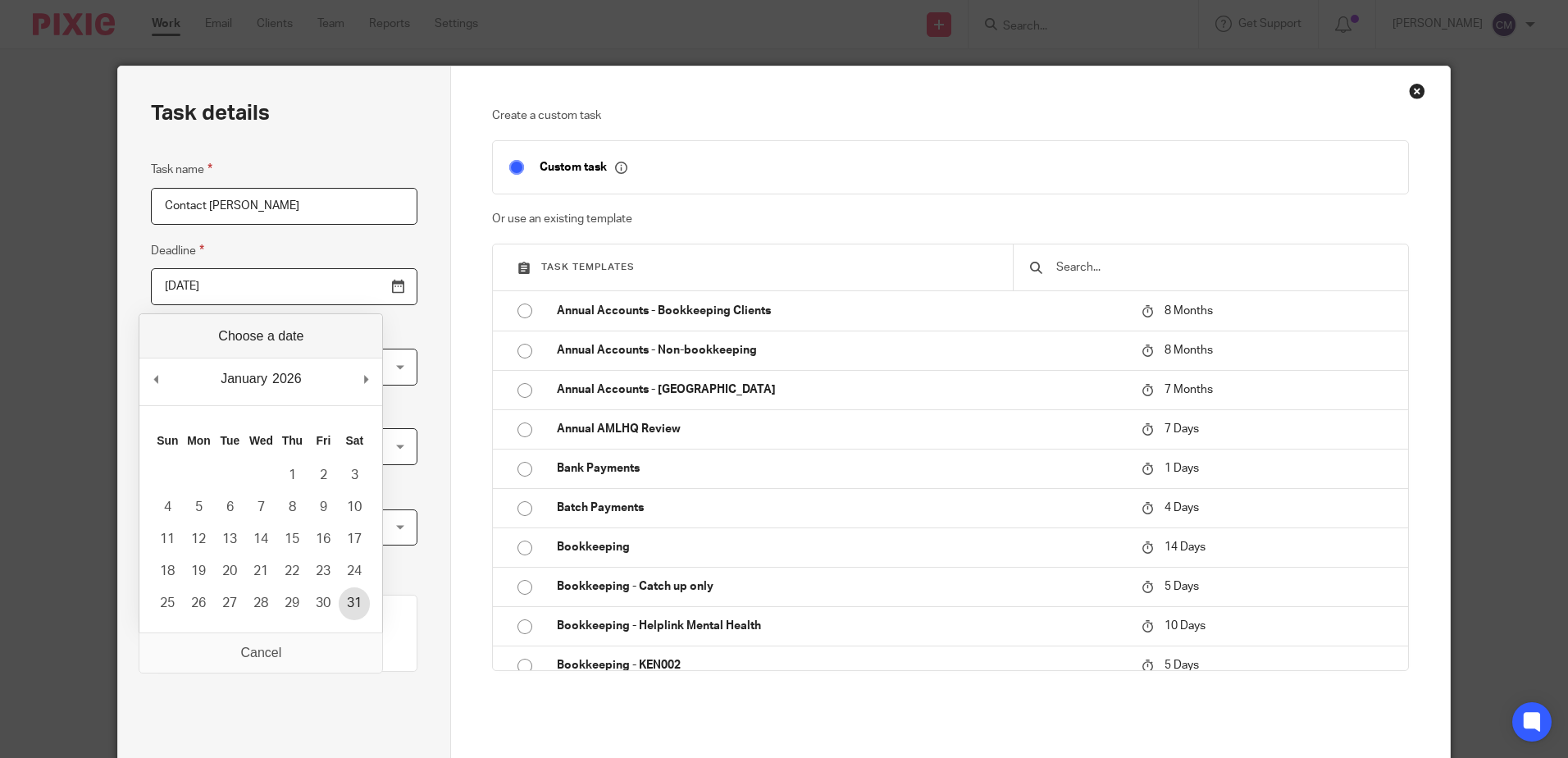
type input "2026-01-31"
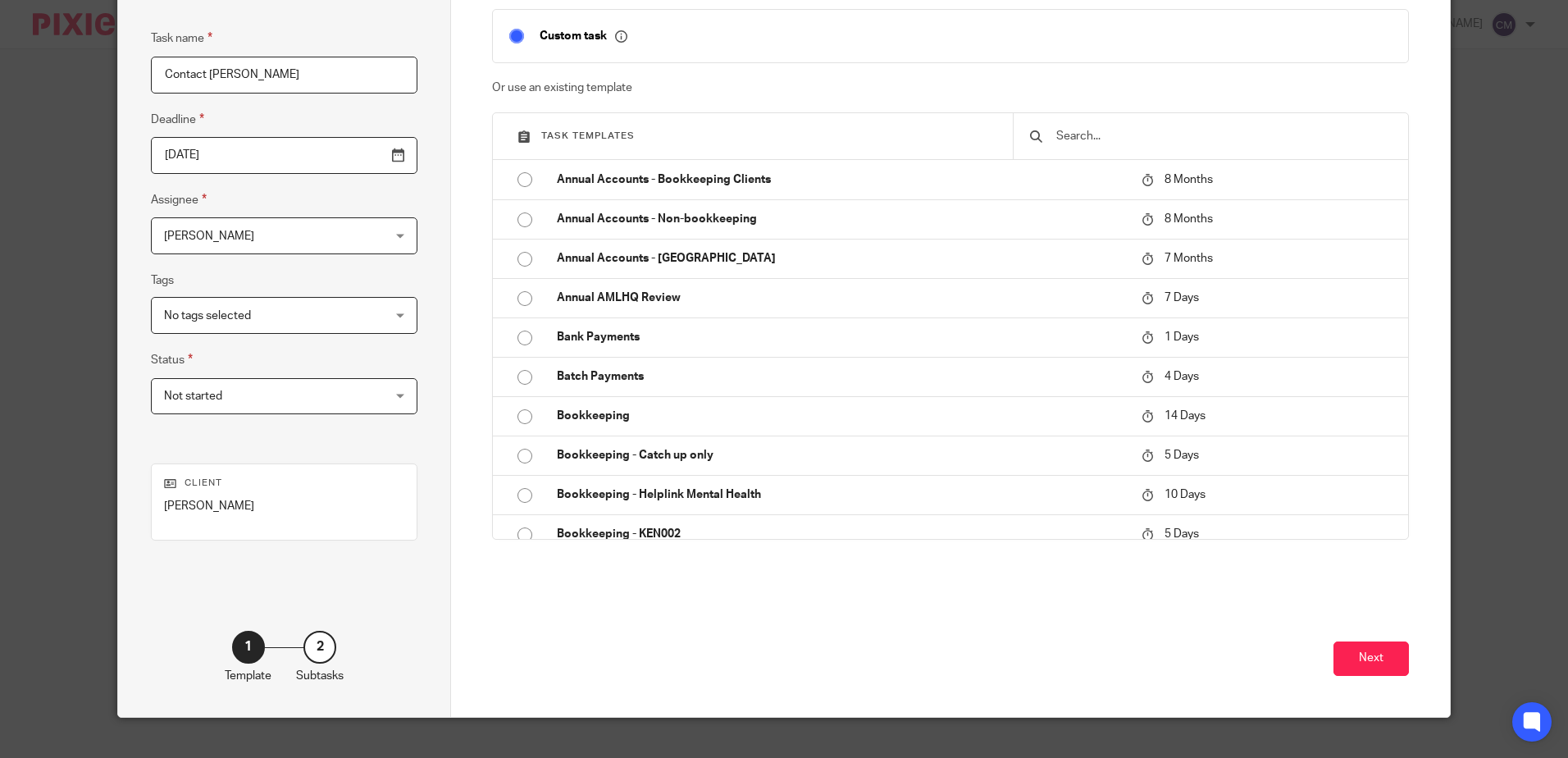
scroll to position [157, 0]
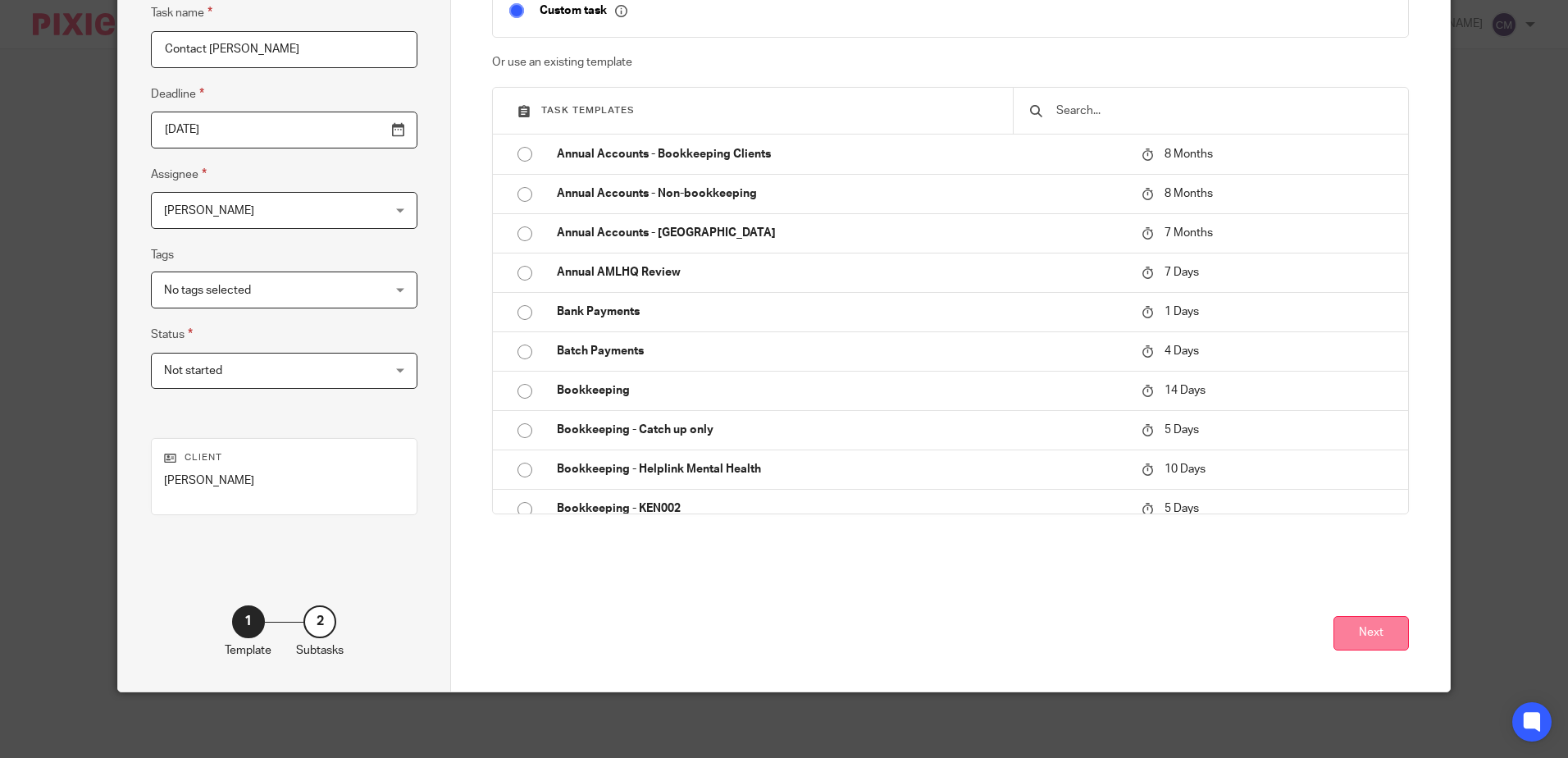
click at [1375, 641] on button "Next" at bounding box center [1371, 633] width 76 height 35
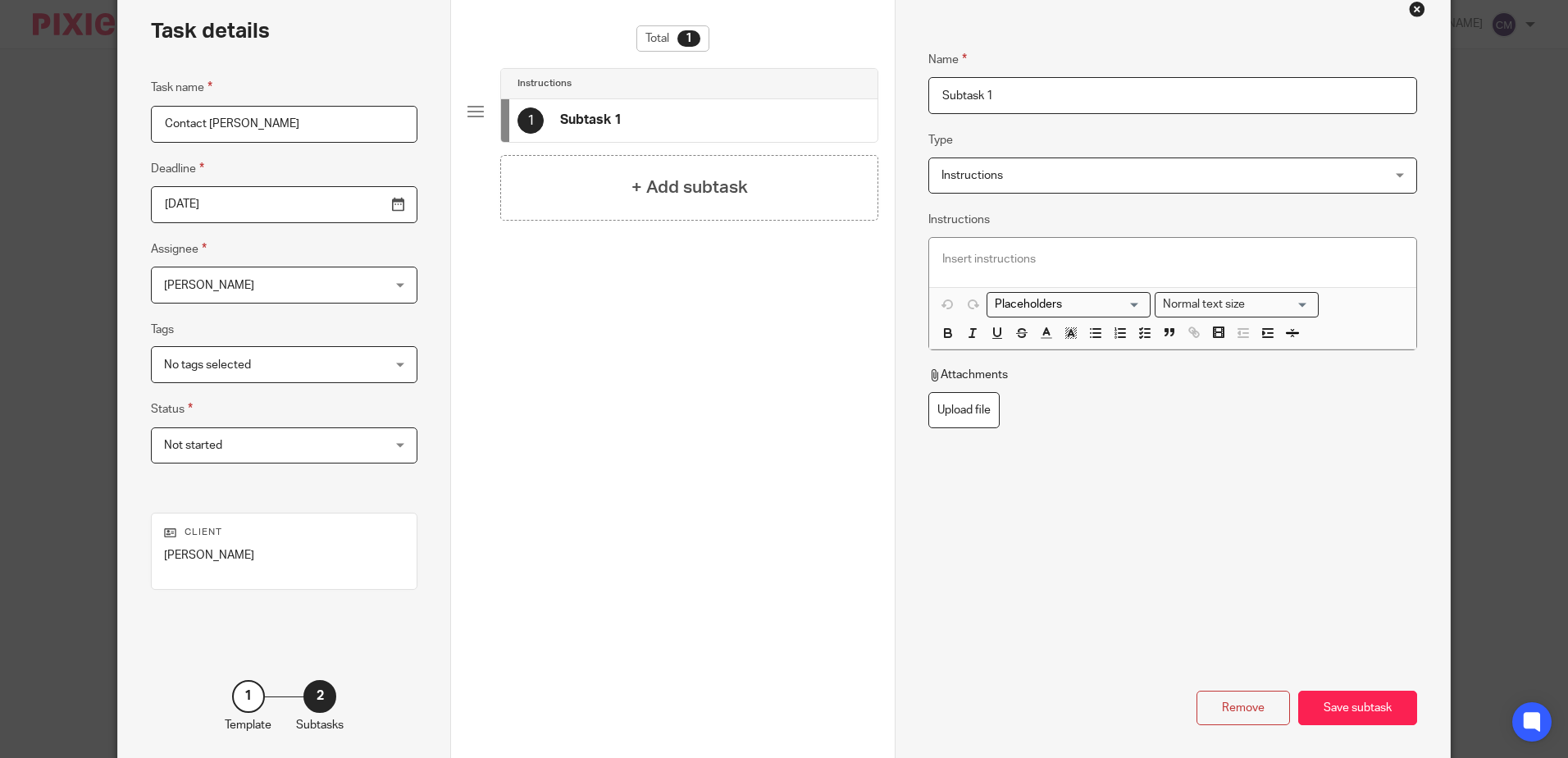
scroll to position [0, 0]
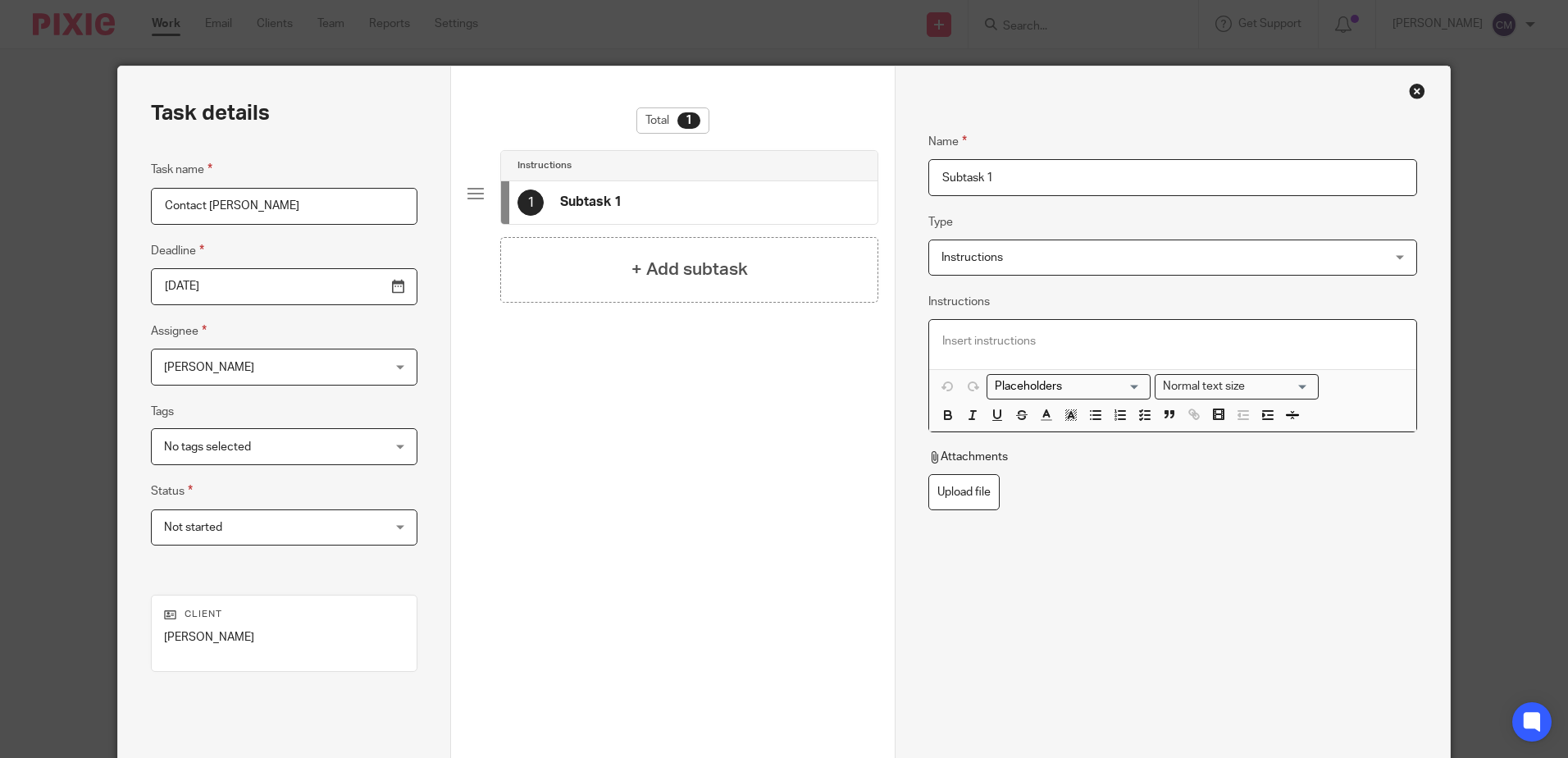
click at [956, 341] on p at bounding box center [1172, 341] width 460 height 16
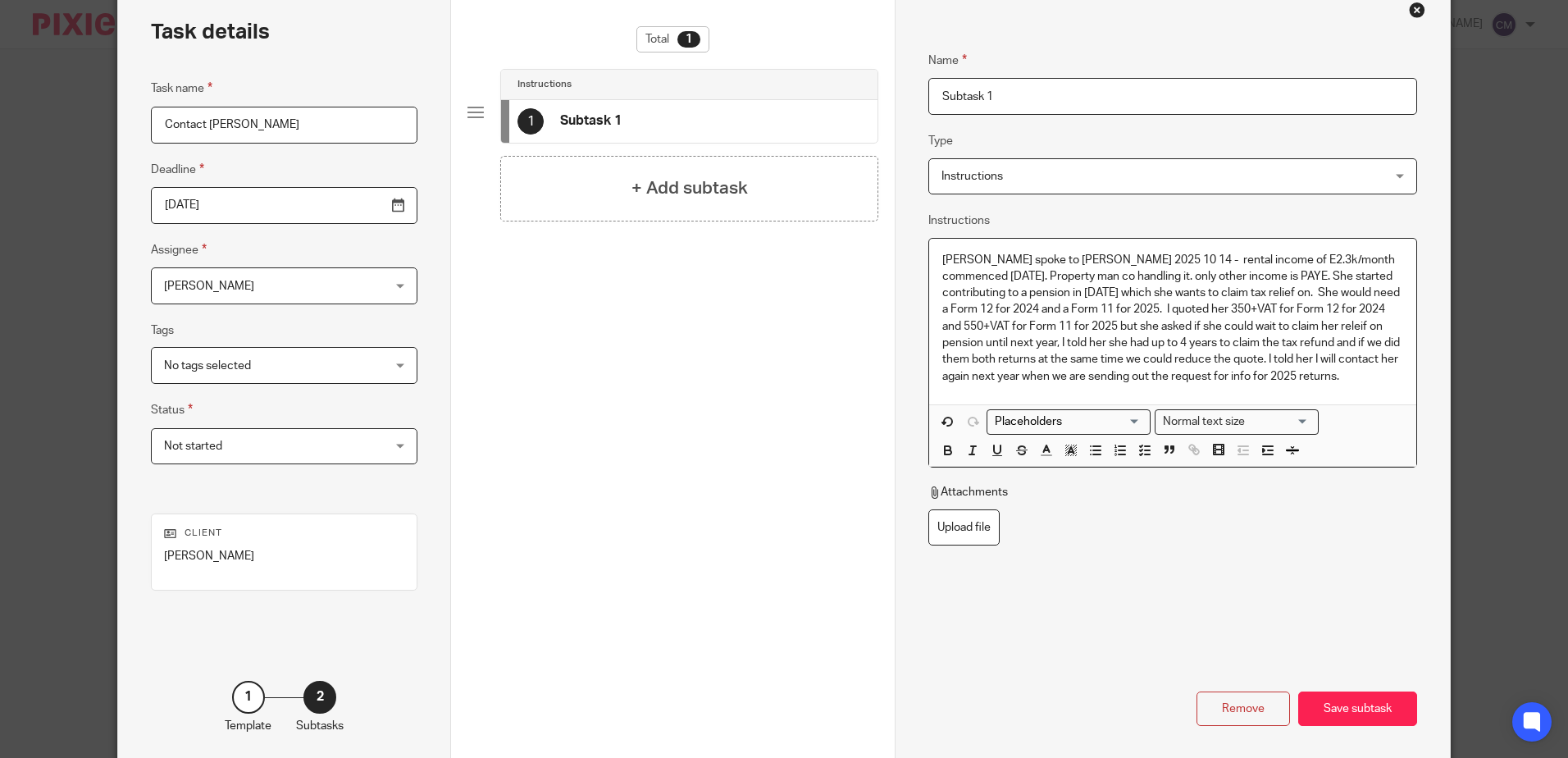
scroll to position [157, 0]
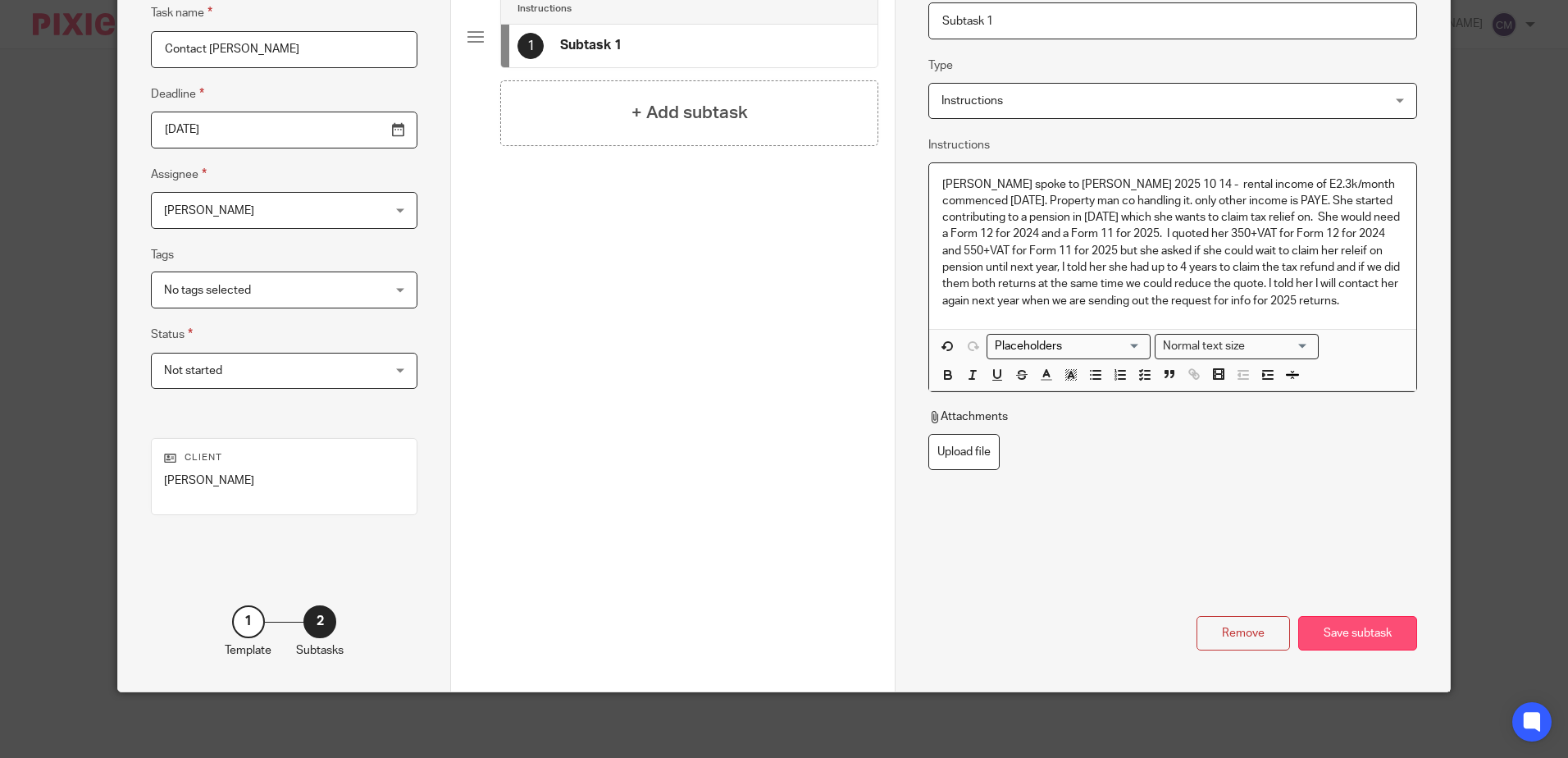
click at [1340, 628] on div "Save subtask" at bounding box center [1357, 633] width 119 height 35
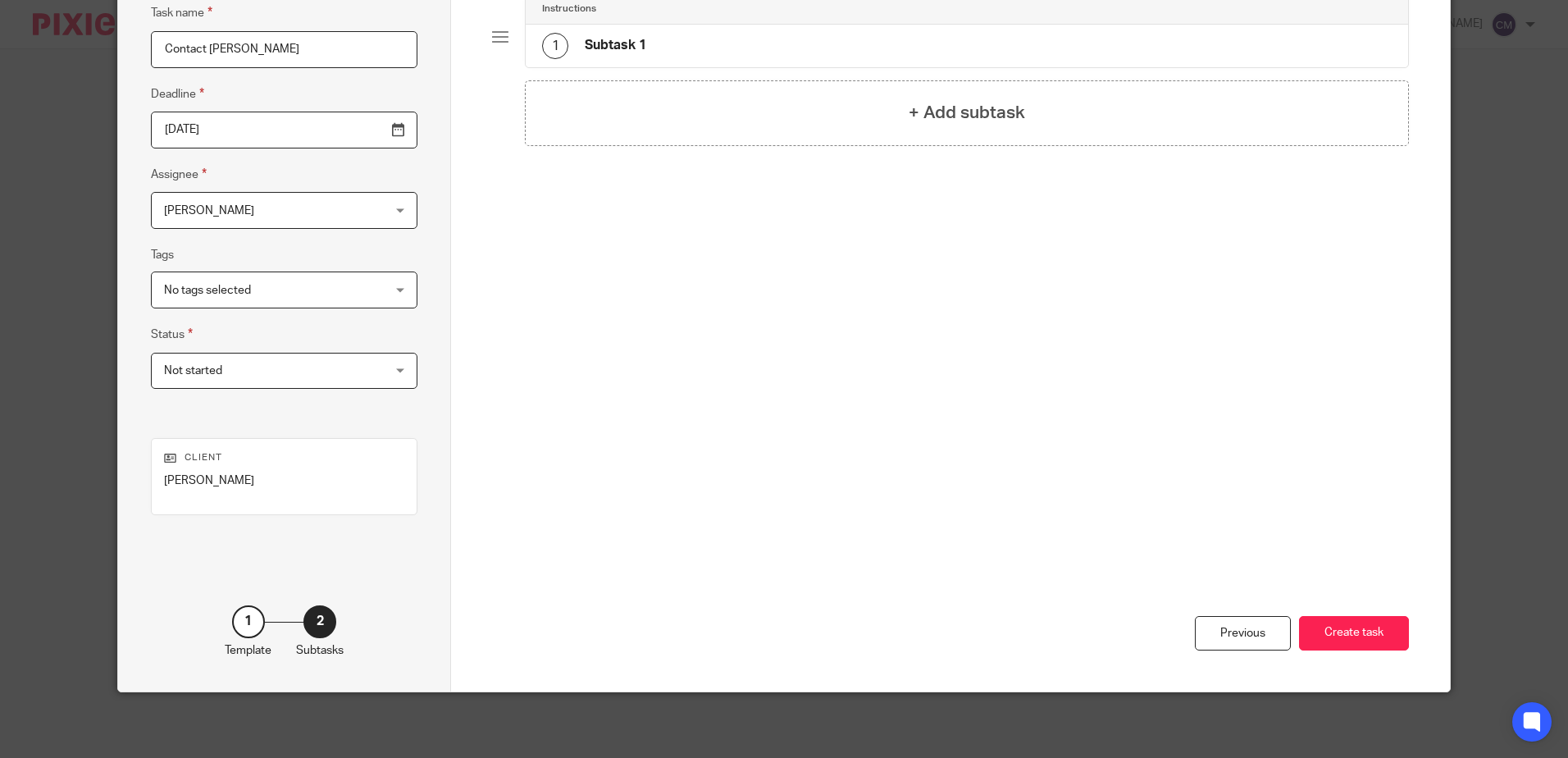
click at [1342, 629] on button "Create task" at bounding box center [1354, 633] width 110 height 35
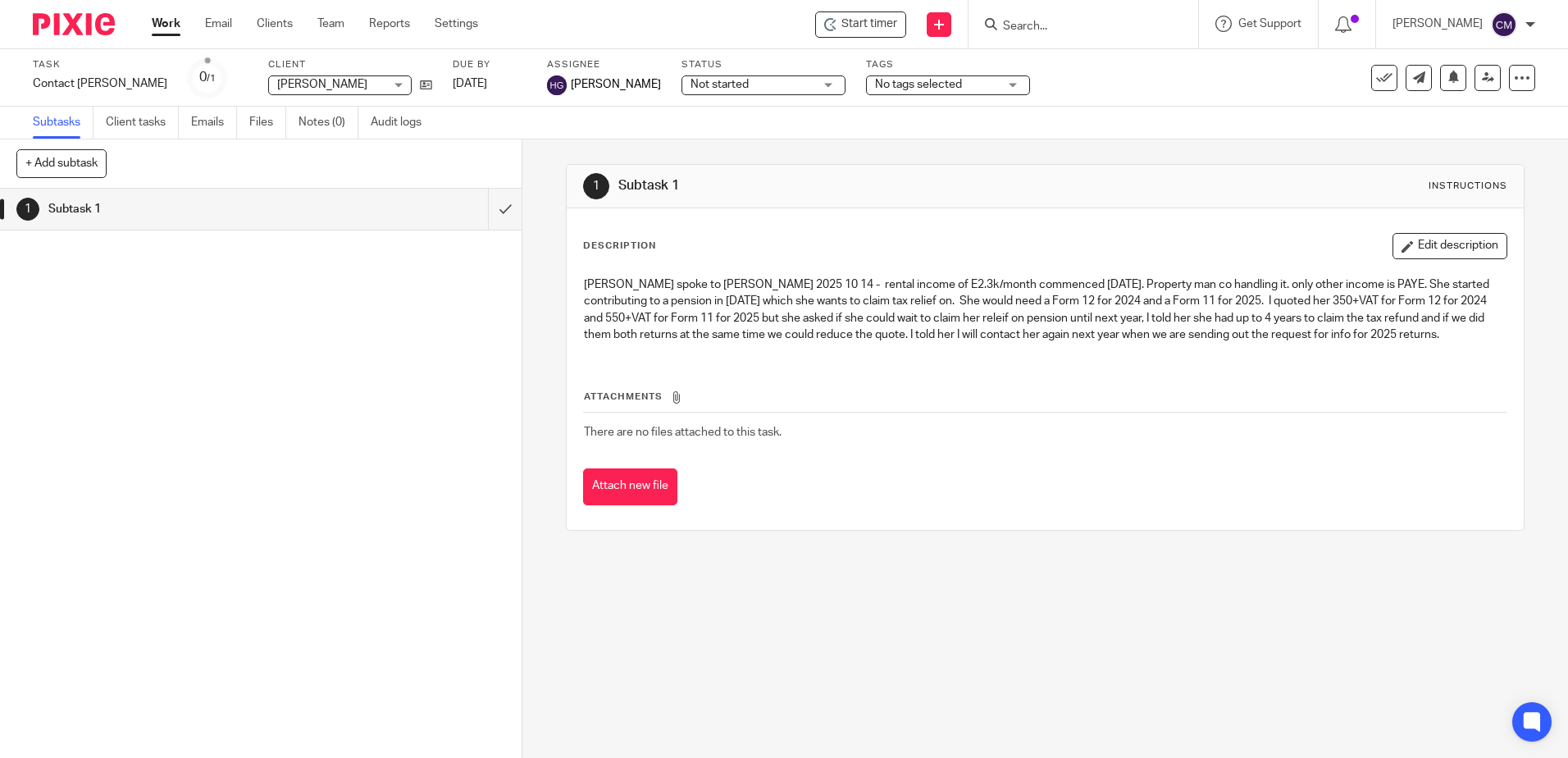
click at [220, 209] on h1 "Subtask 1" at bounding box center [190, 210] width 282 height 25
click at [1422, 245] on button "Edit description" at bounding box center [1450, 245] width 115 height 26
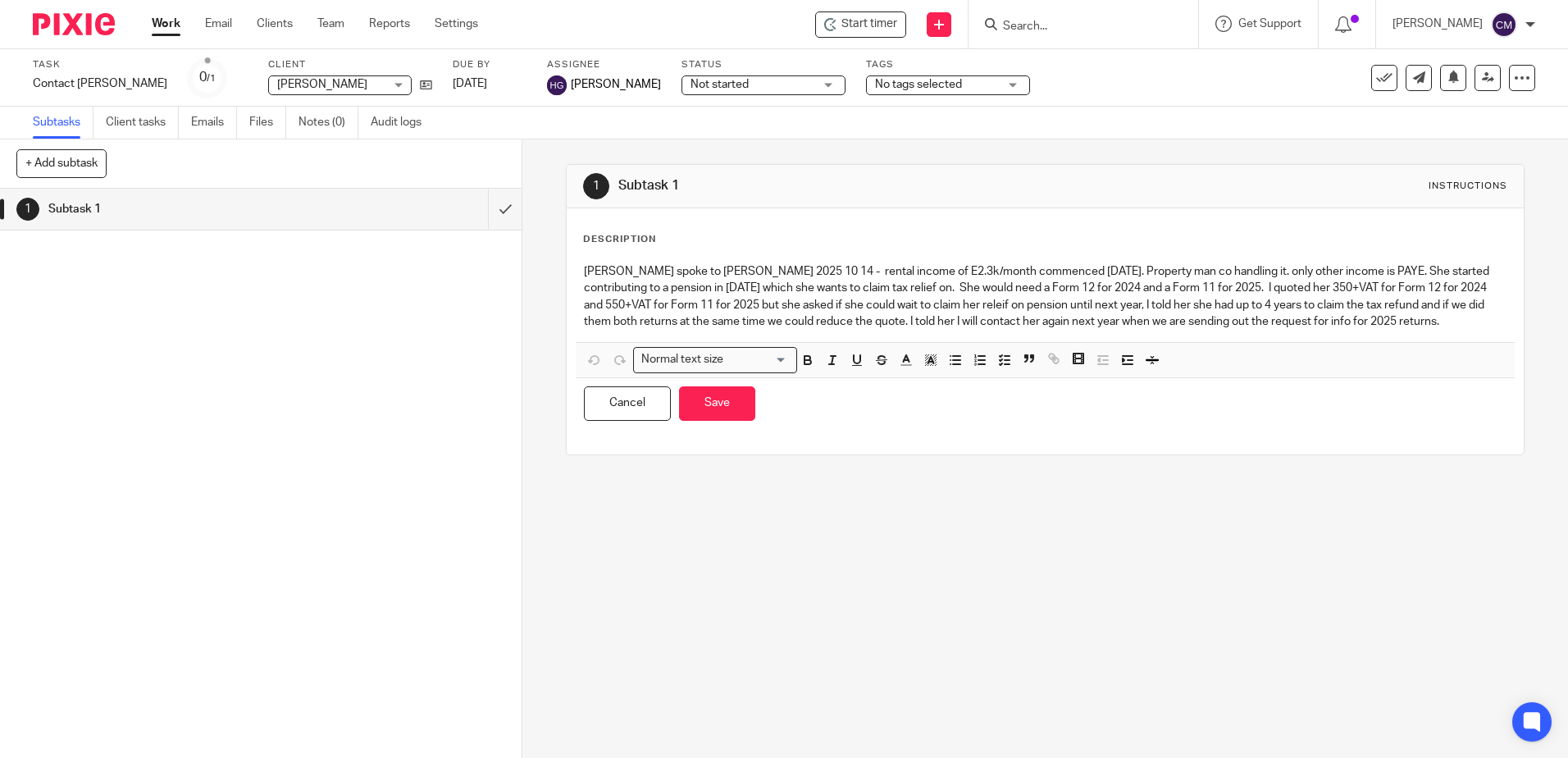
click at [660, 186] on h1 "Subtask 1" at bounding box center [849, 186] width 461 height 17
drag, startPoint x: 660, startPoint y: 186, endPoint x: 669, endPoint y: 190, distance: 9.8
click at [669, 190] on h1 "Subtask 1" at bounding box center [849, 186] width 461 height 17
click at [303, 471] on div "1 Subtask 1" at bounding box center [260, 473] width 522 height 569
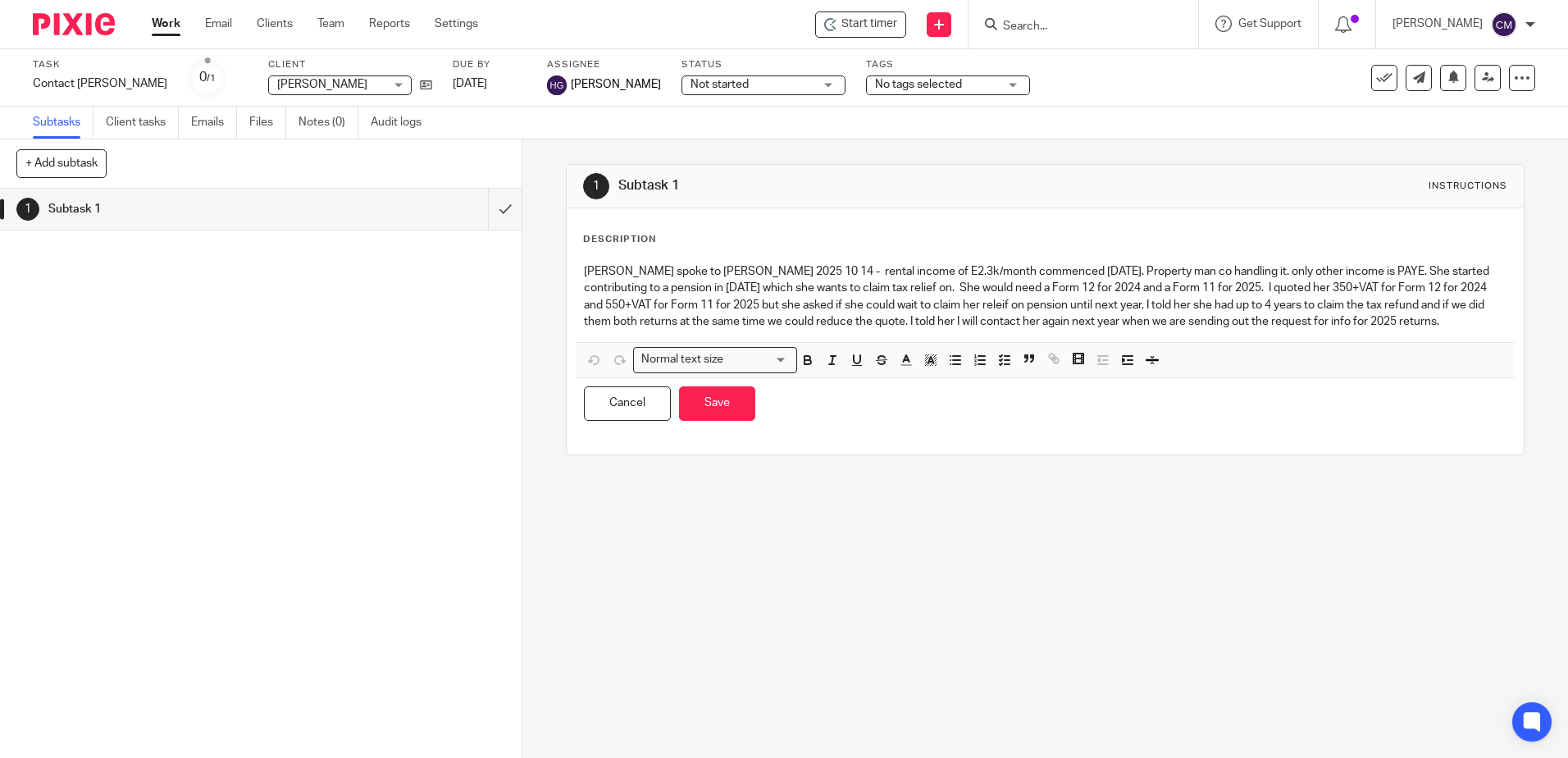
click at [841, 588] on div "1 Subtask 1 Instructions Description Helen spoke to Clare 2025 10 14 - rental i…" at bounding box center [1045, 449] width 1045 height 618
click at [171, 32] on link "Work" at bounding box center [166, 23] width 29 height 16
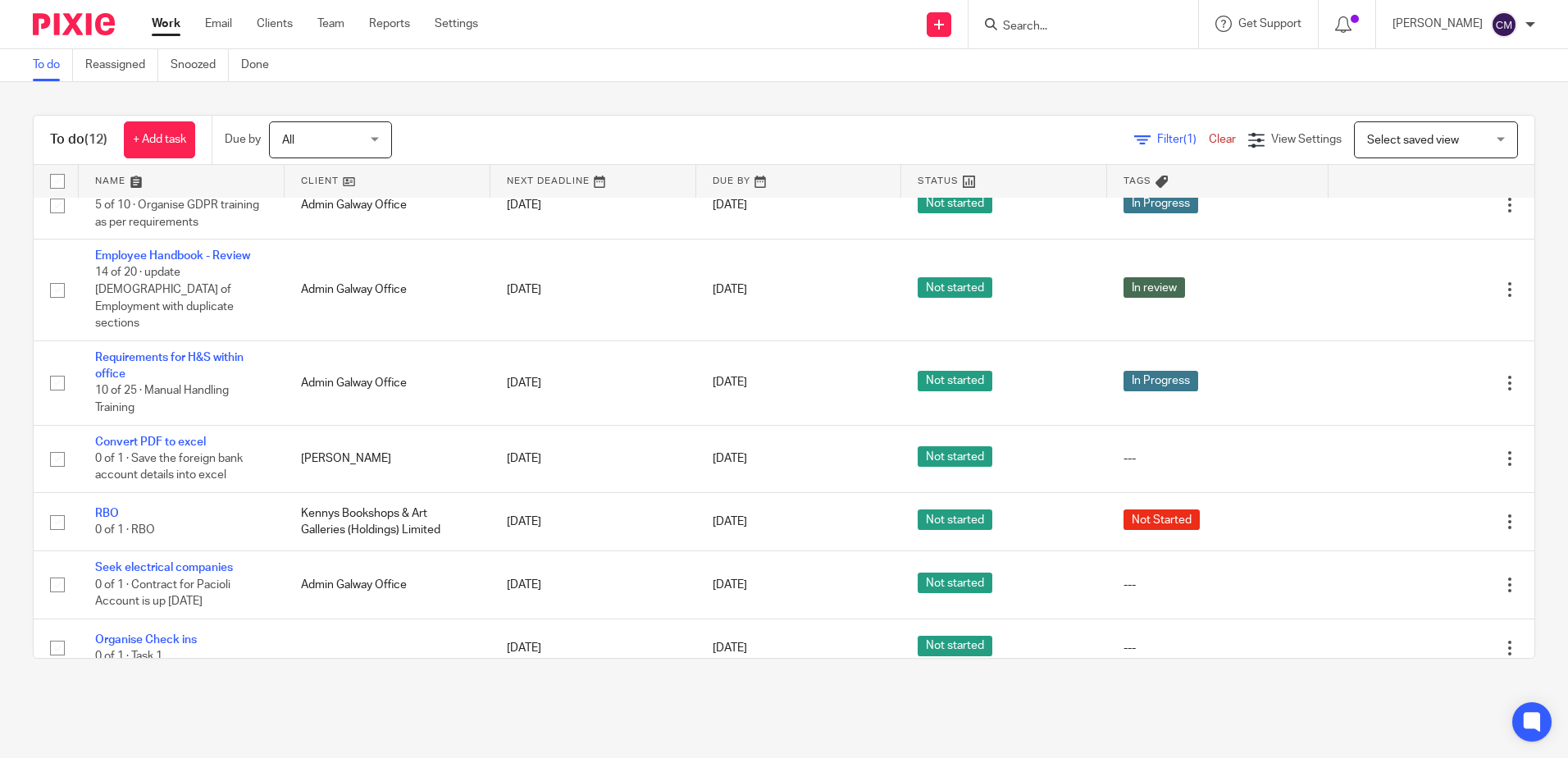
scroll to position [340, 0]
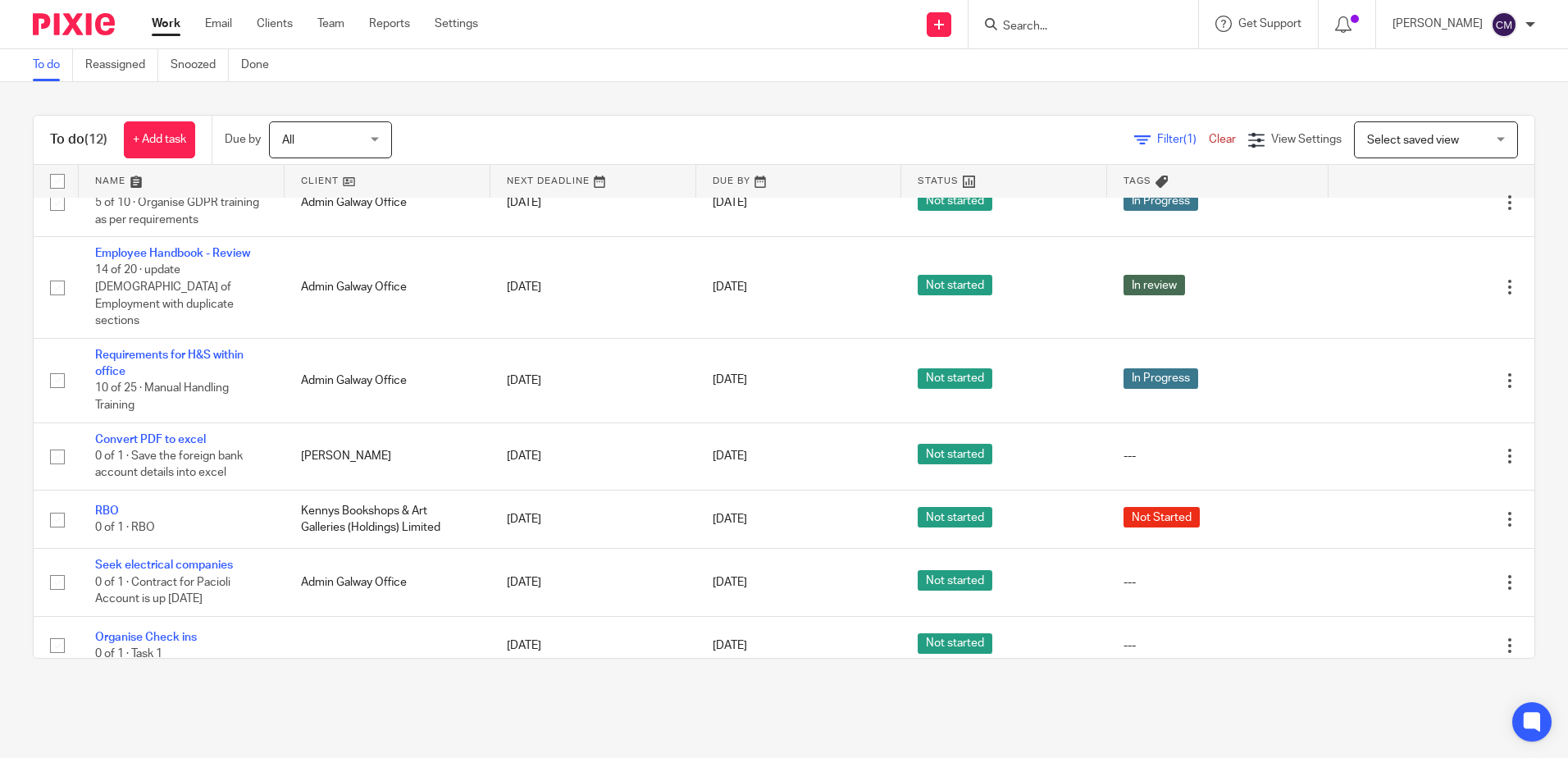
click at [1064, 26] on input "Search" at bounding box center [1075, 27] width 147 height 14
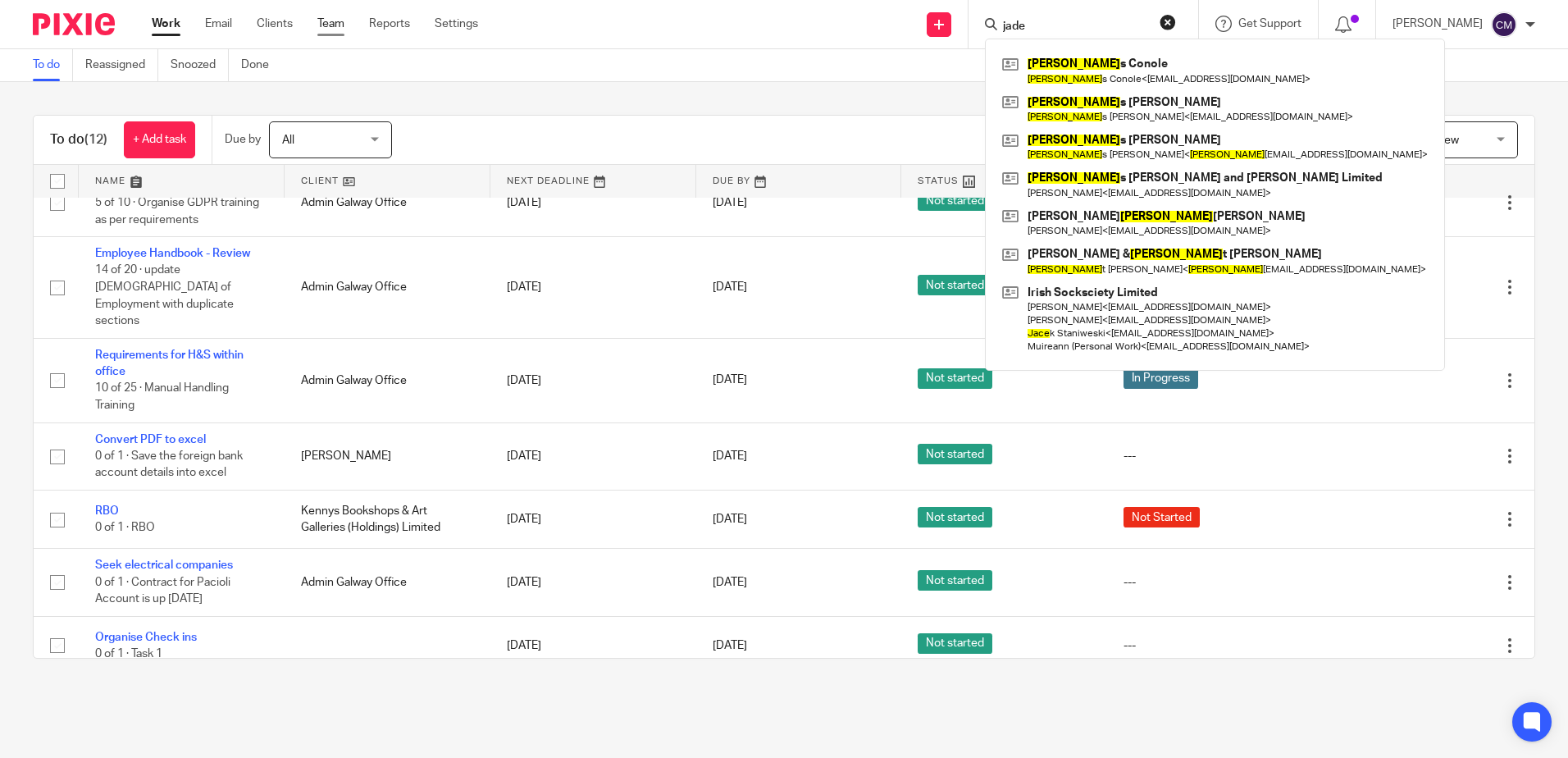
type input "jade"
click at [344, 21] on link "Team" at bounding box center [331, 23] width 27 height 16
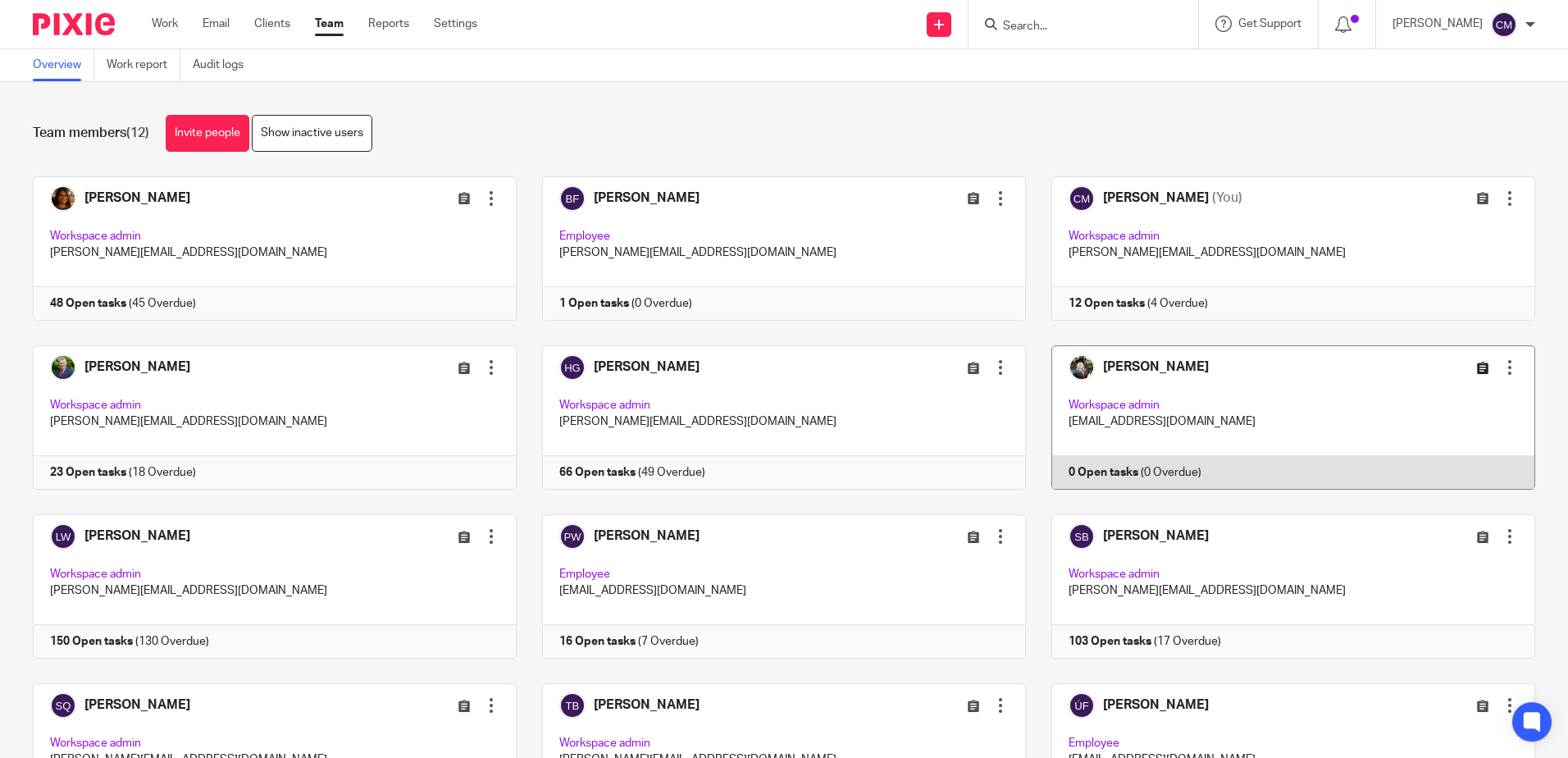
click at [1477, 366] on icon at bounding box center [1483, 368] width 12 height 12
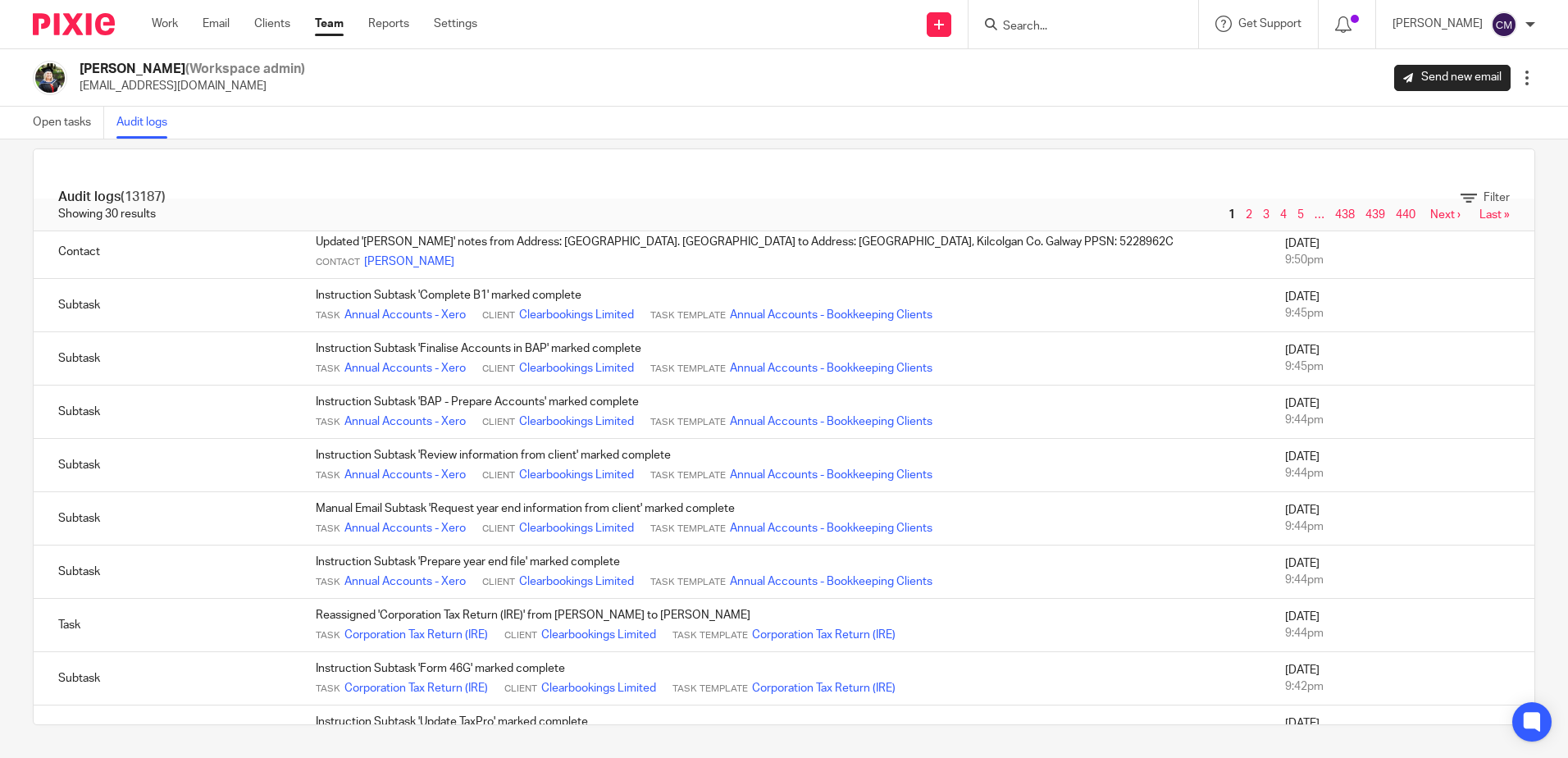
scroll to position [155, 0]
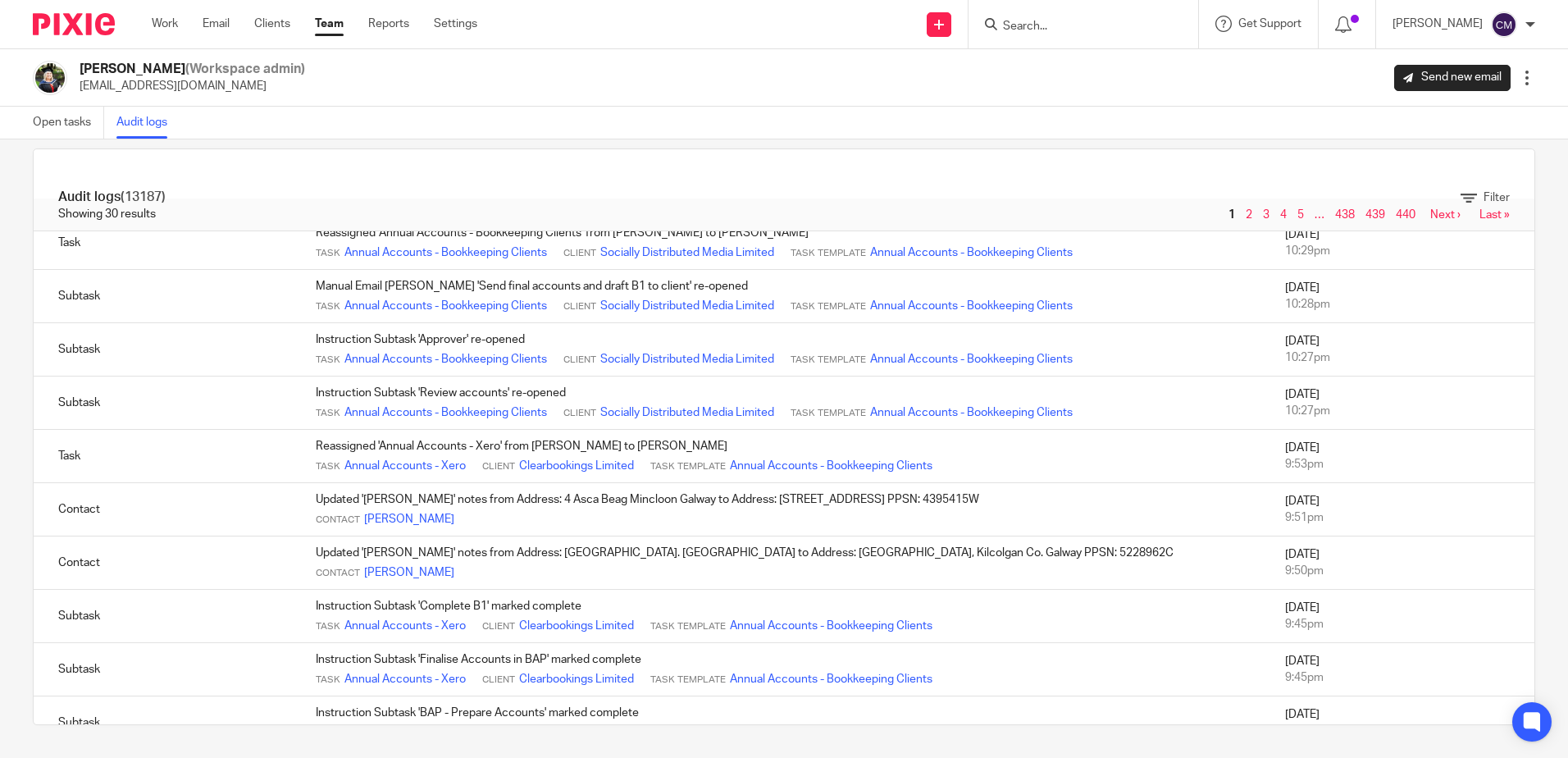
click at [1519, 72] on div at bounding box center [1527, 78] width 16 height 16
click at [1484, 107] on link "Edit user" at bounding box center [1471, 115] width 101 height 25
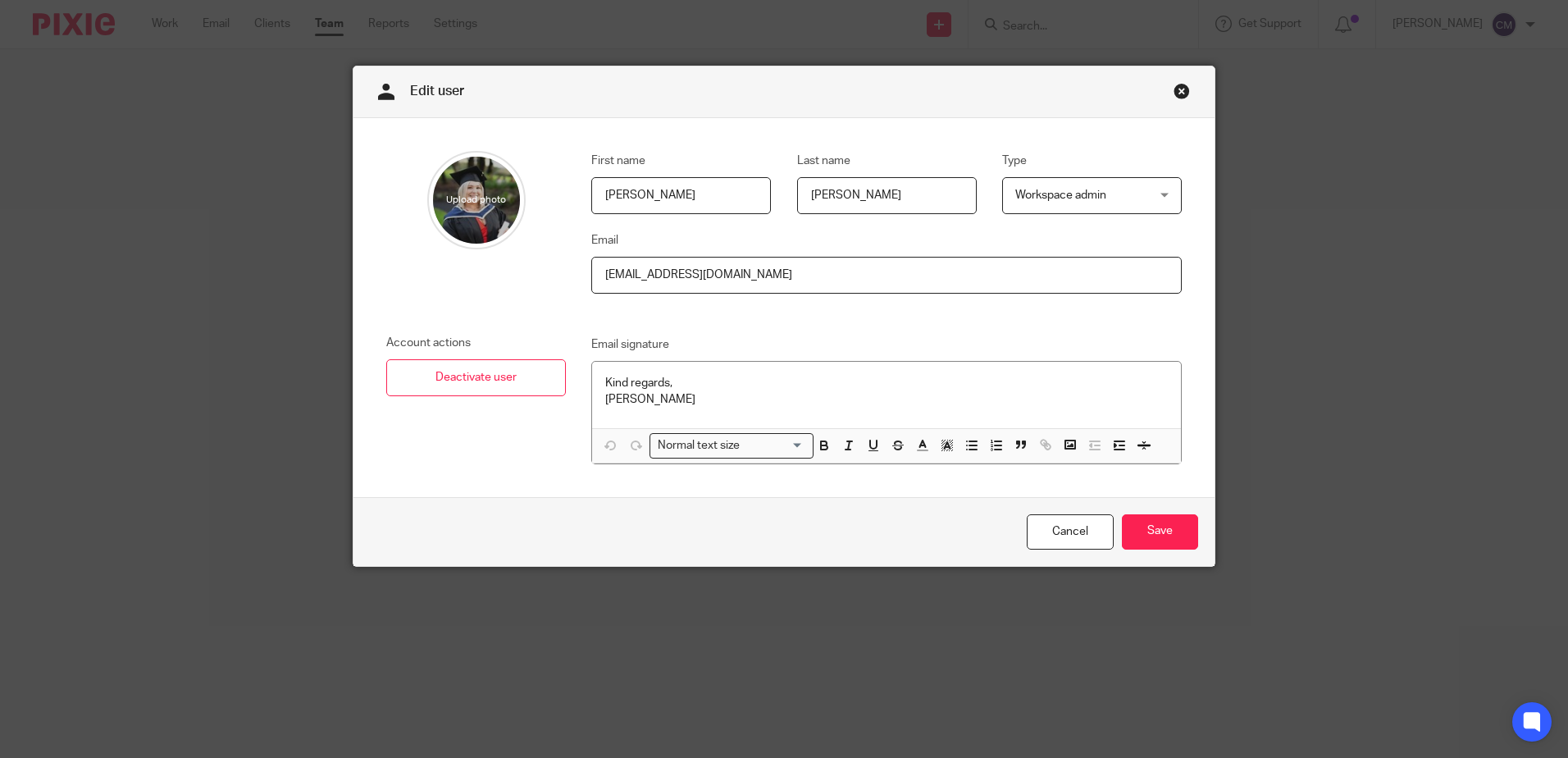
click at [1176, 95] on link "Close this dialog window" at bounding box center [1181, 94] width 16 height 22
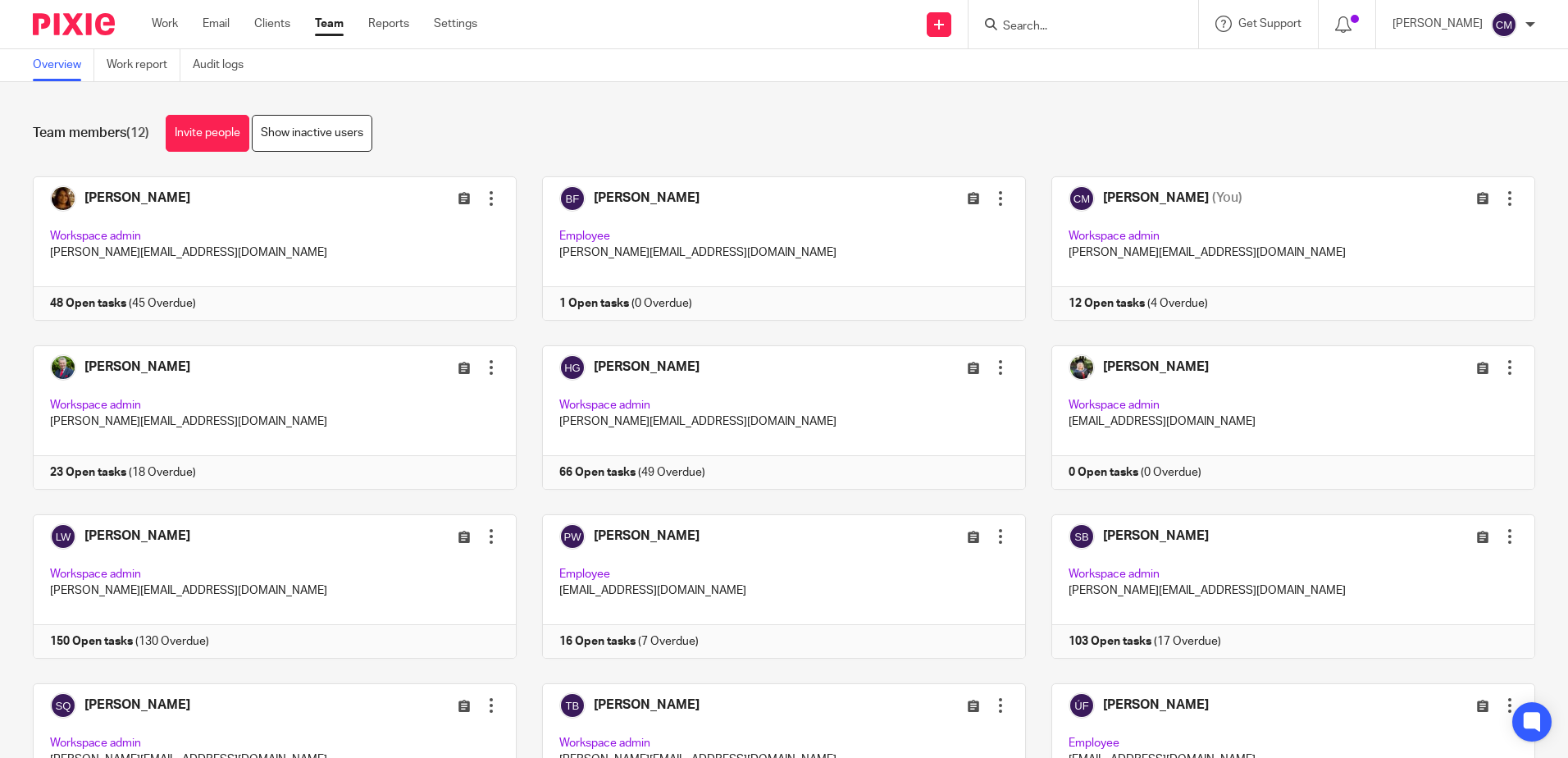
click at [1120, 7] on div at bounding box center [1084, 24] width 230 height 49
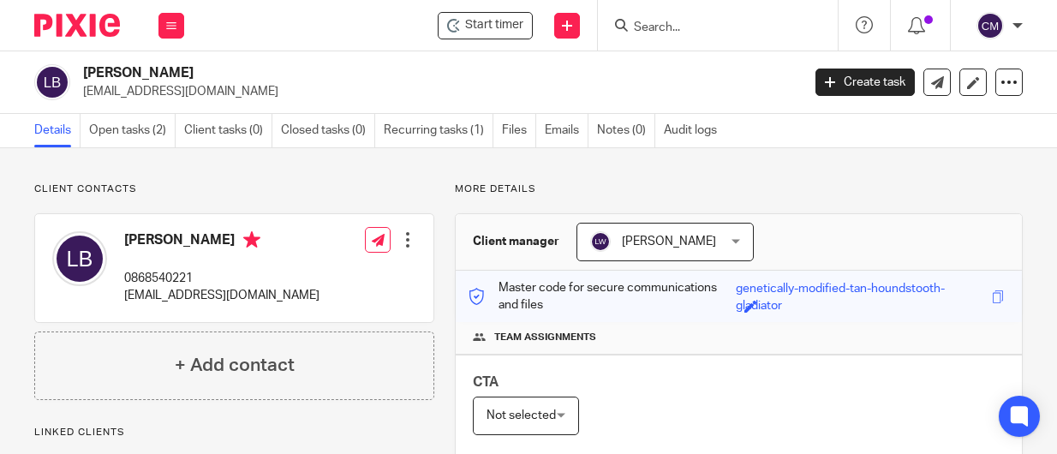
scroll to position [846, 0]
